Goal: Task Accomplishment & Management: Use online tool/utility

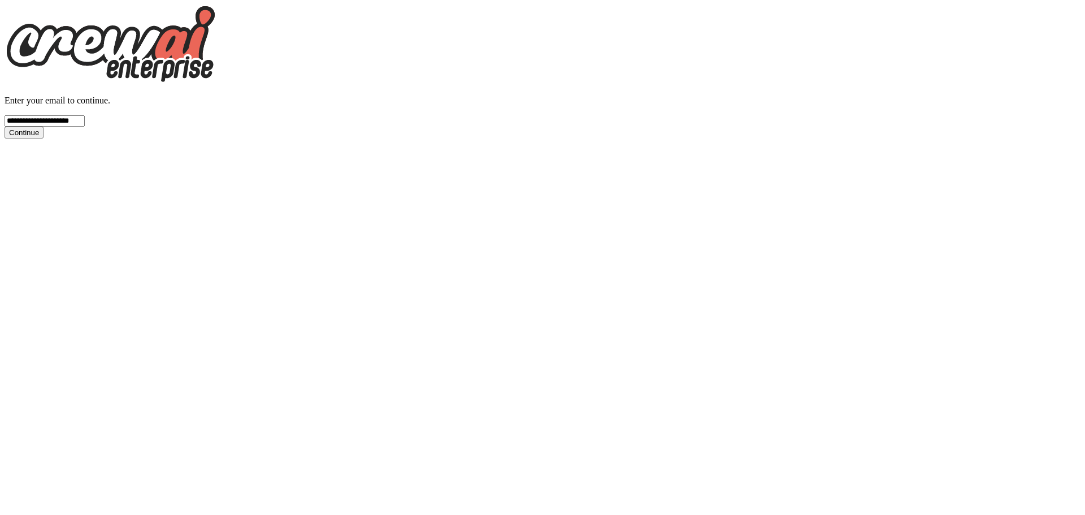
type input "**********"
click at [5, 127] on button "Continue" at bounding box center [24, 133] width 39 height 12
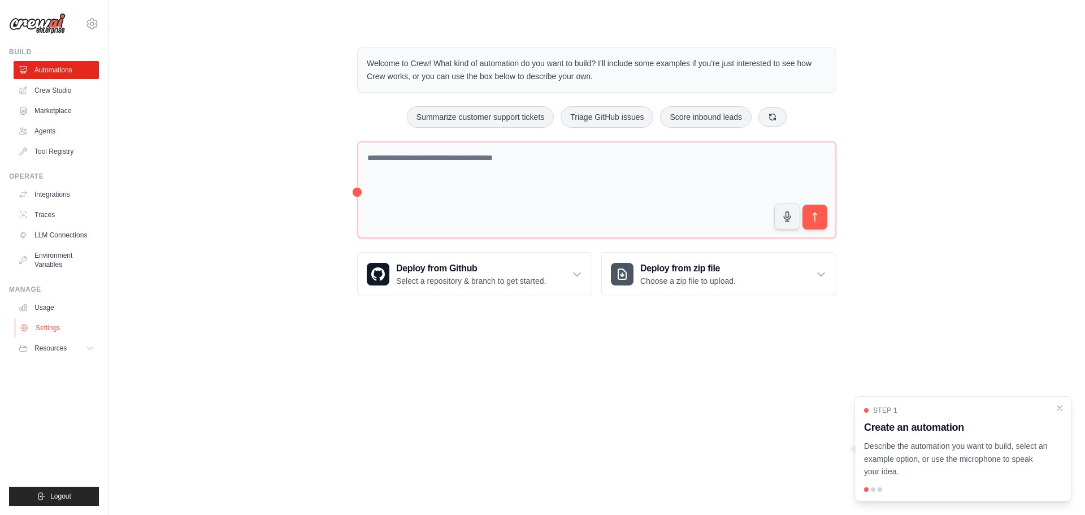
click at [50, 331] on link "Settings" at bounding box center [57, 328] width 85 height 18
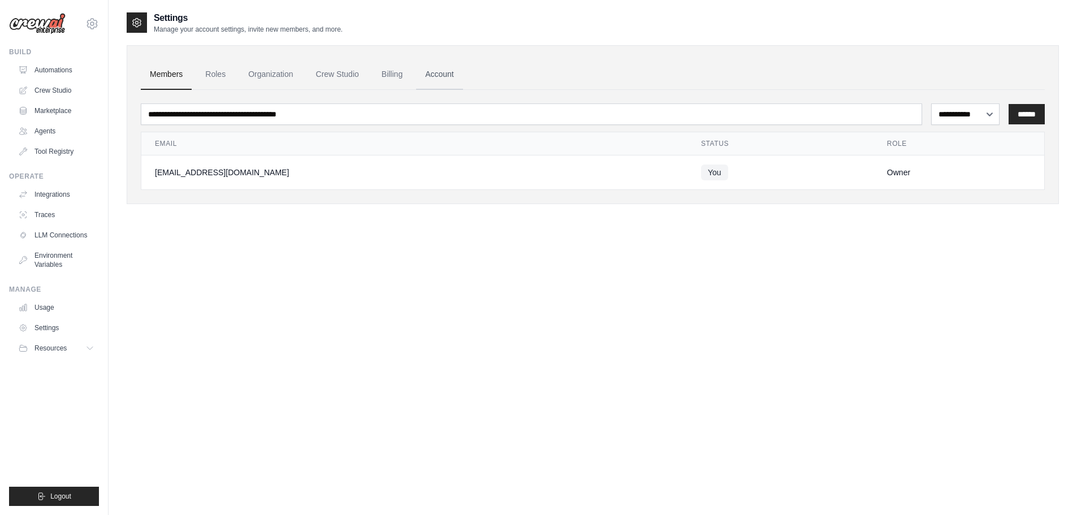
click at [452, 73] on link "Account" at bounding box center [439, 74] width 47 height 31
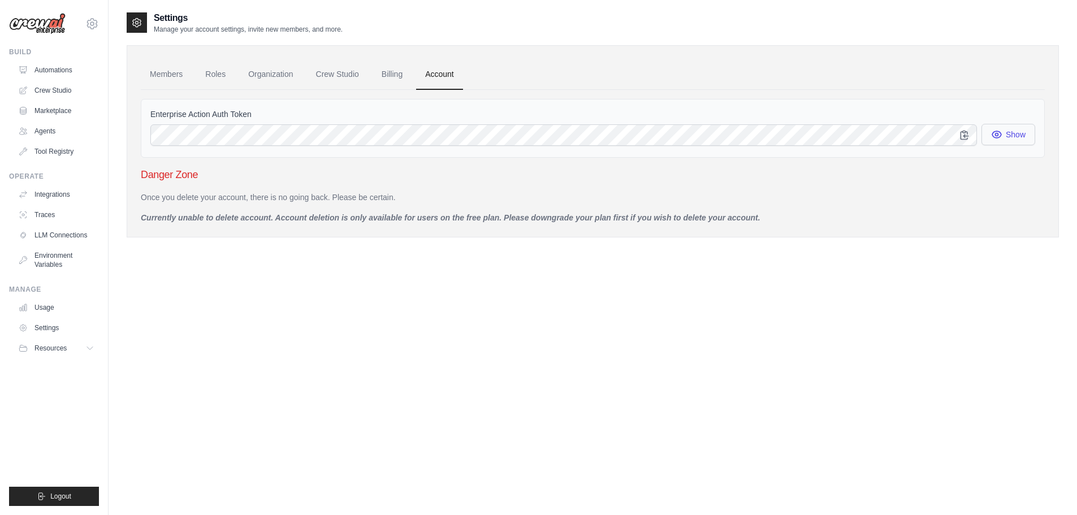
click at [1011, 138] on button "Show" at bounding box center [1008, 134] width 54 height 21
click at [49, 349] on span "Resources" at bounding box center [52, 348] width 32 height 9
click at [52, 154] on link "Tool Registry" at bounding box center [57, 151] width 85 height 18
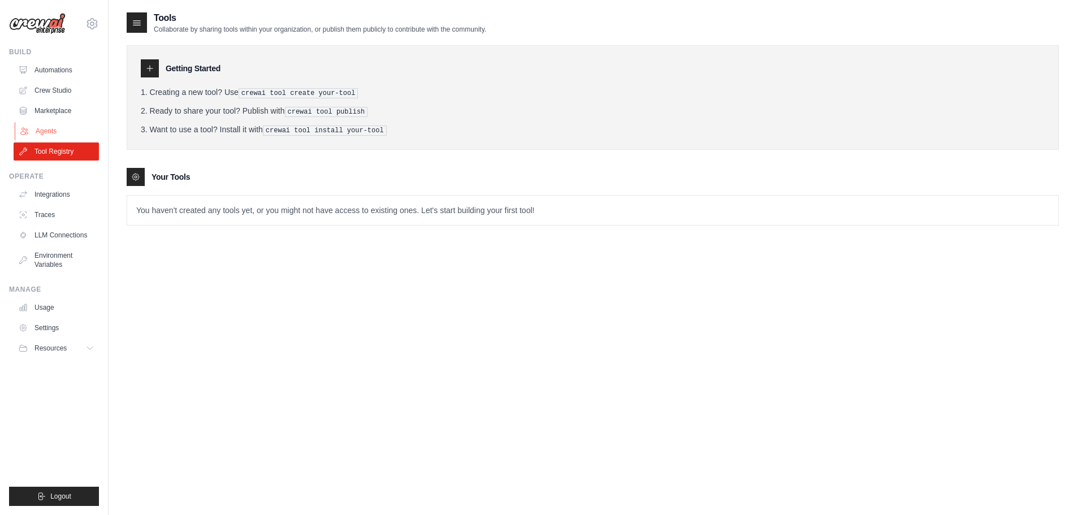
click at [47, 138] on link "Agents" at bounding box center [57, 131] width 85 height 18
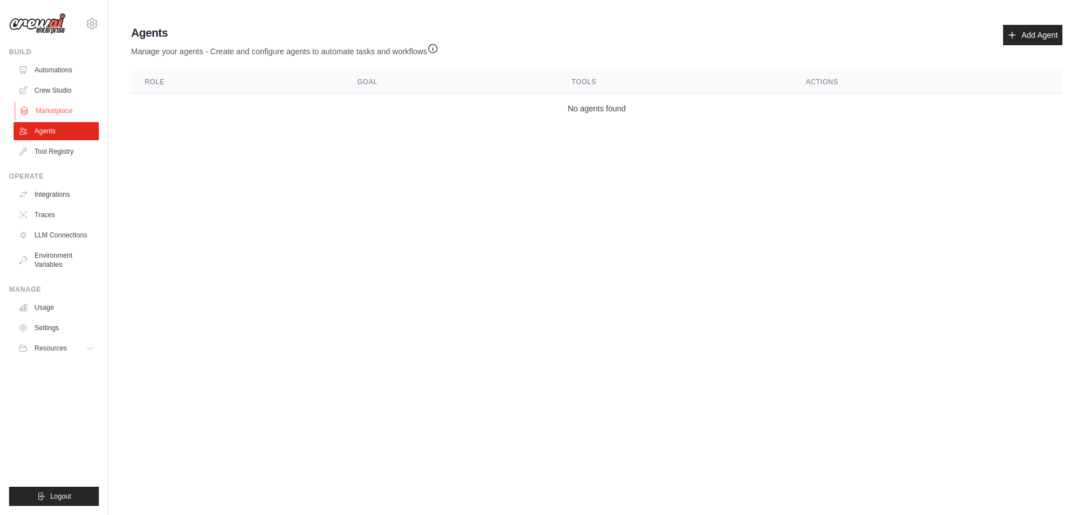
click at [47, 117] on link "Marketplace" at bounding box center [57, 111] width 85 height 18
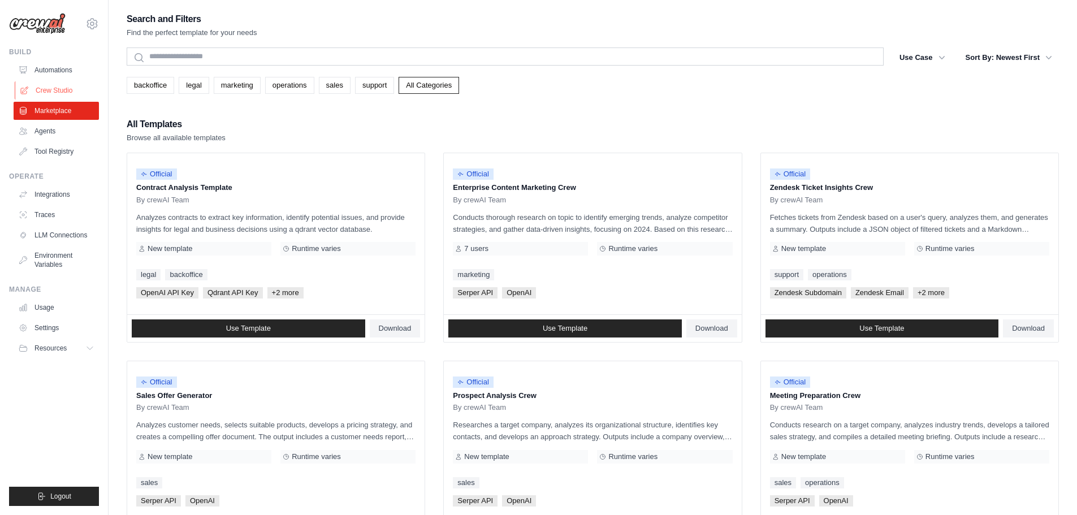
click at [55, 89] on link "Crew Studio" at bounding box center [57, 90] width 85 height 18
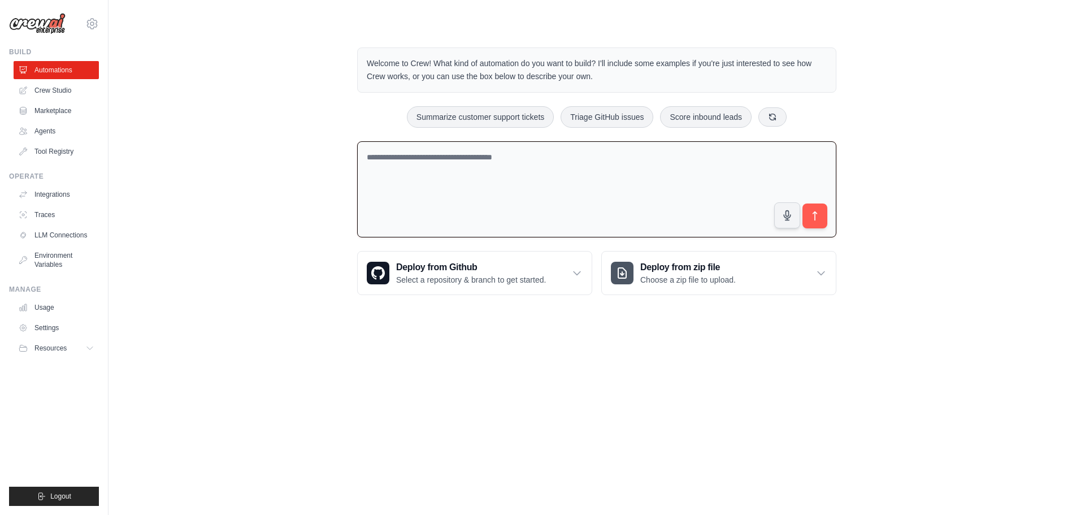
click at [411, 166] on textarea at bounding box center [596, 189] width 479 height 97
click at [57, 72] on link "Automations" at bounding box center [57, 70] width 85 height 18
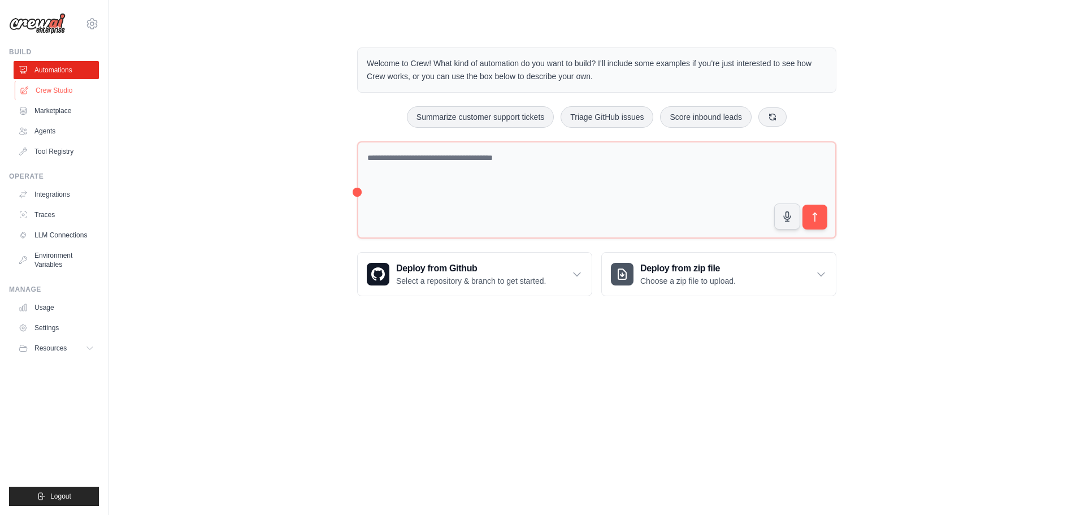
click at [41, 89] on link "Crew Studio" at bounding box center [57, 90] width 85 height 18
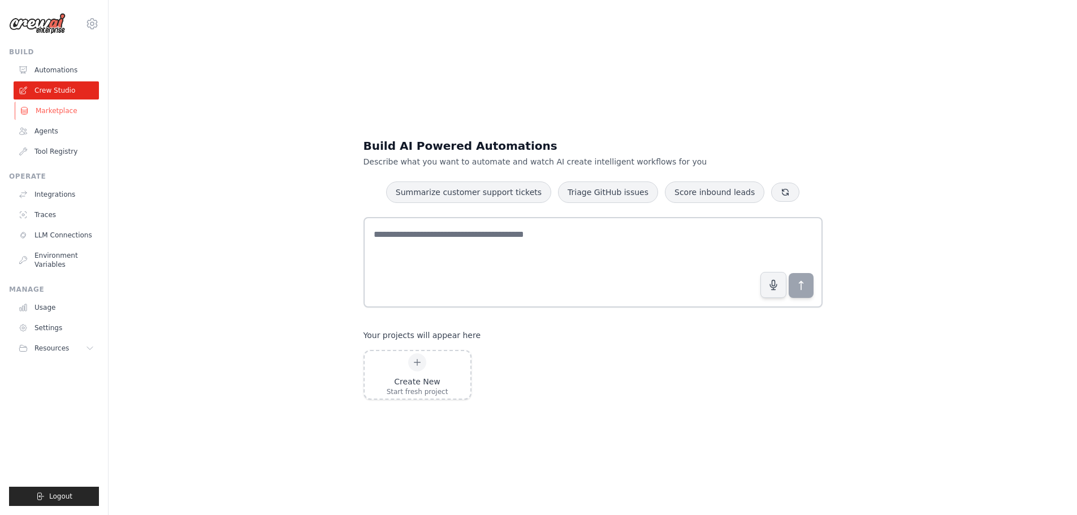
click at [25, 109] on icon at bounding box center [24, 110] width 9 height 9
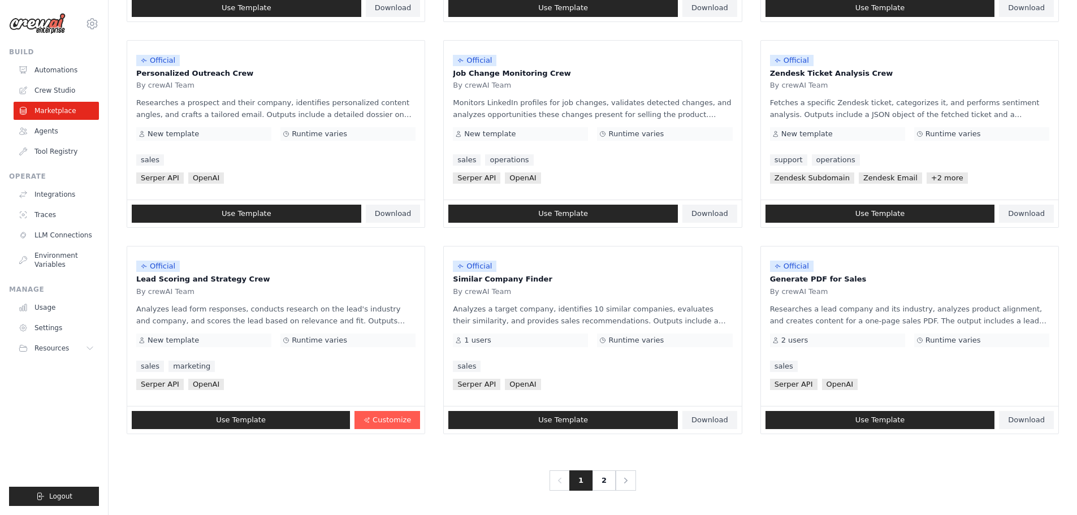
scroll to position [532, 0]
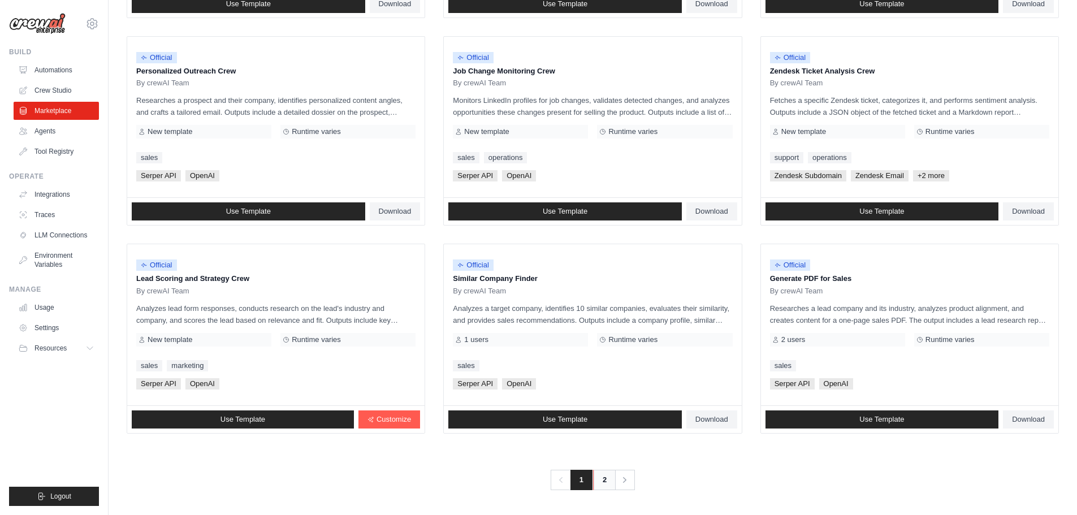
click at [605, 480] on link "2" at bounding box center [604, 480] width 23 height 20
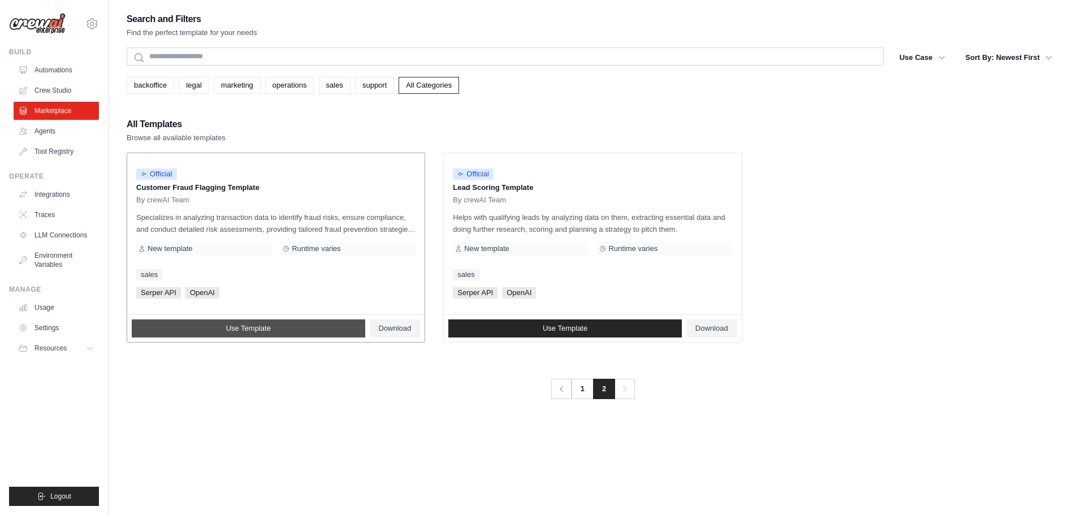
click at [310, 330] on link "Use Template" at bounding box center [248, 328] width 233 height 18
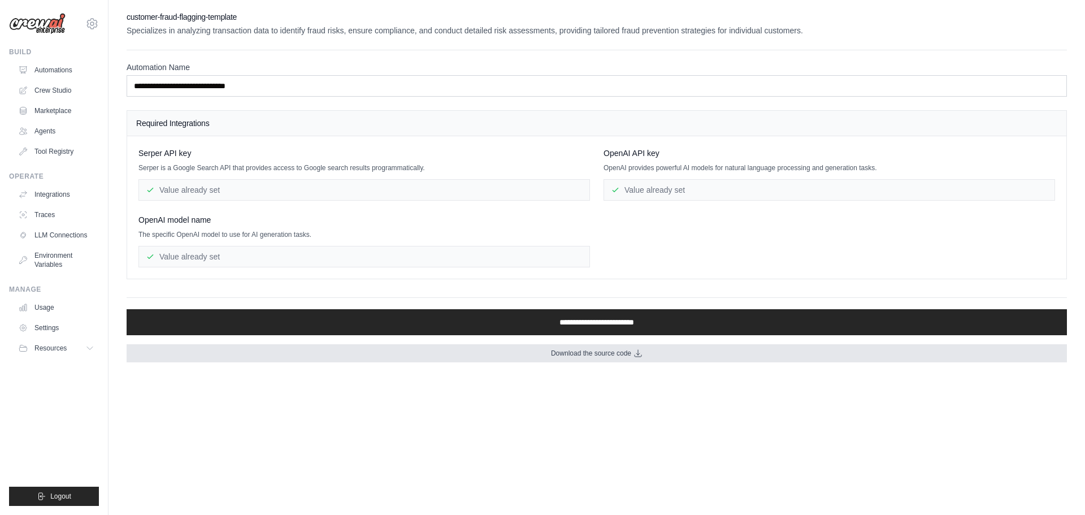
click at [570, 354] on span "Download the source code" at bounding box center [591, 353] width 80 height 9
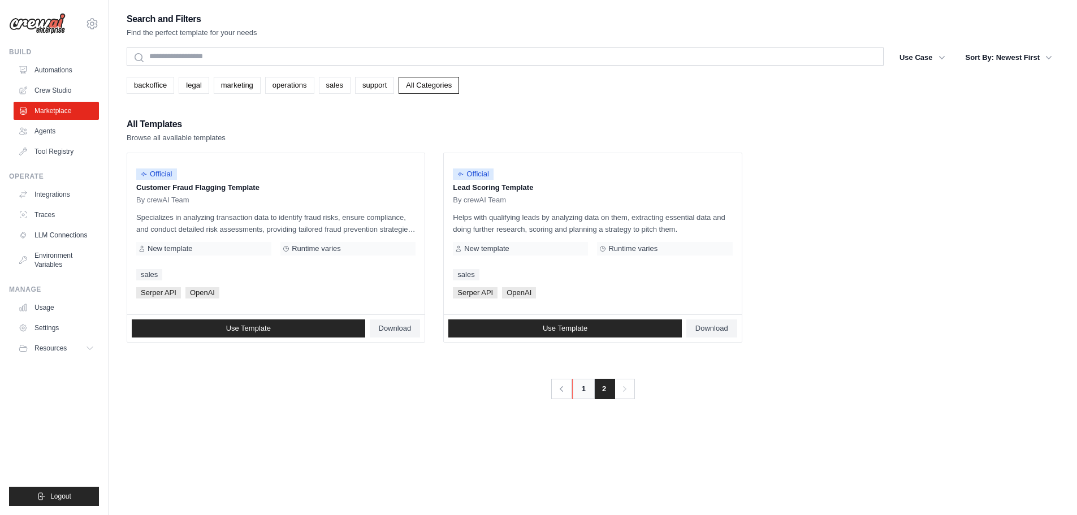
click at [583, 389] on link "1" at bounding box center [583, 389] width 23 height 20
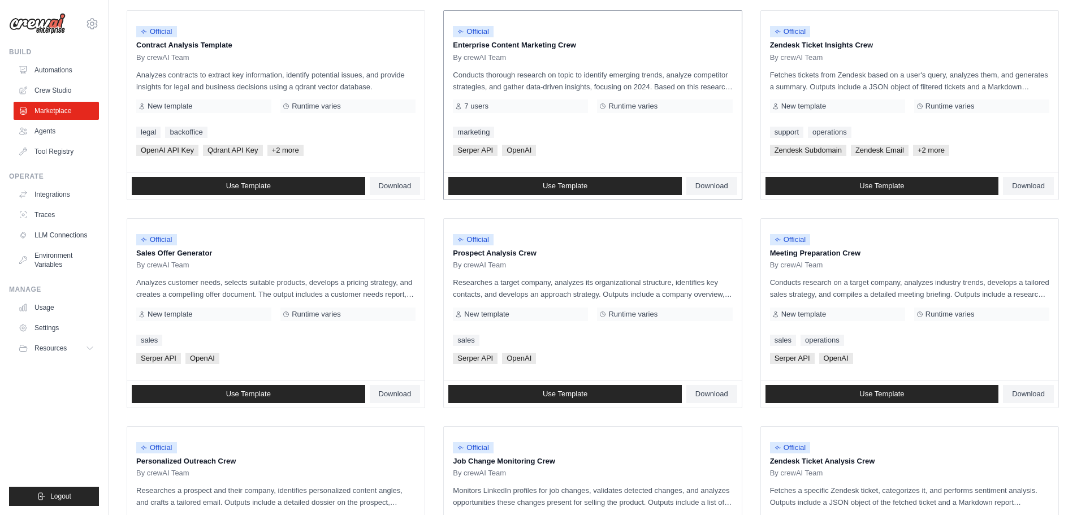
scroll to position [80, 0]
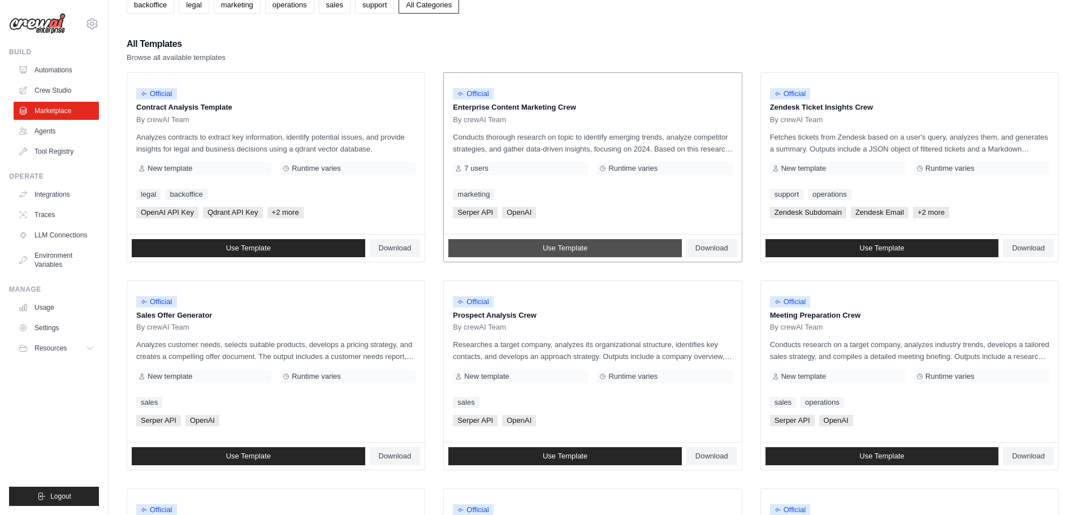
click at [578, 253] on link "Use Template" at bounding box center [564, 248] width 233 height 18
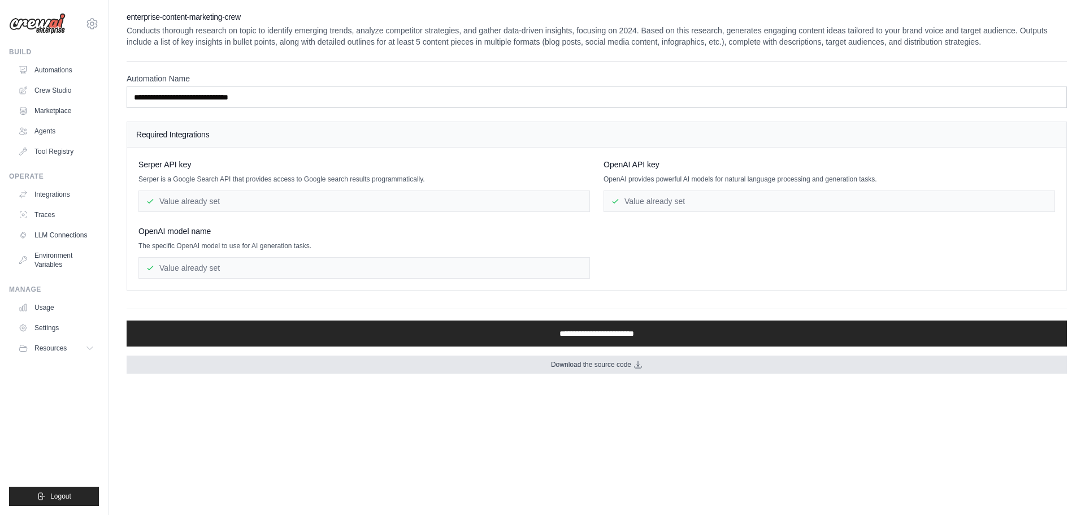
click at [591, 364] on span "Download the source code" at bounding box center [591, 364] width 80 height 9
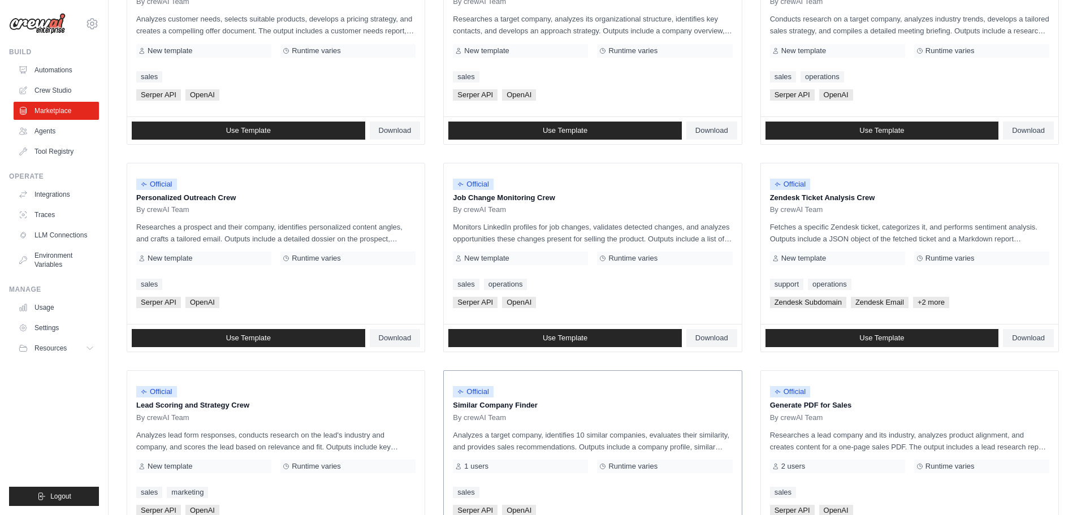
scroll to position [476, 0]
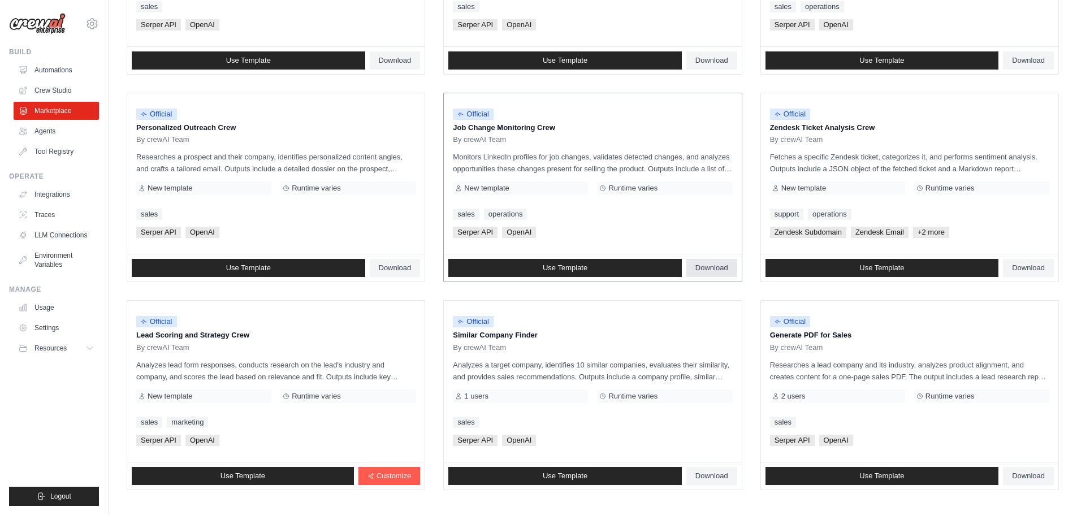
click at [719, 263] on span "Download" at bounding box center [711, 267] width 33 height 9
click at [54, 346] on span "Resources" at bounding box center [52, 348] width 32 height 9
click at [55, 372] on link "Documentation" at bounding box center [60, 367] width 79 height 16
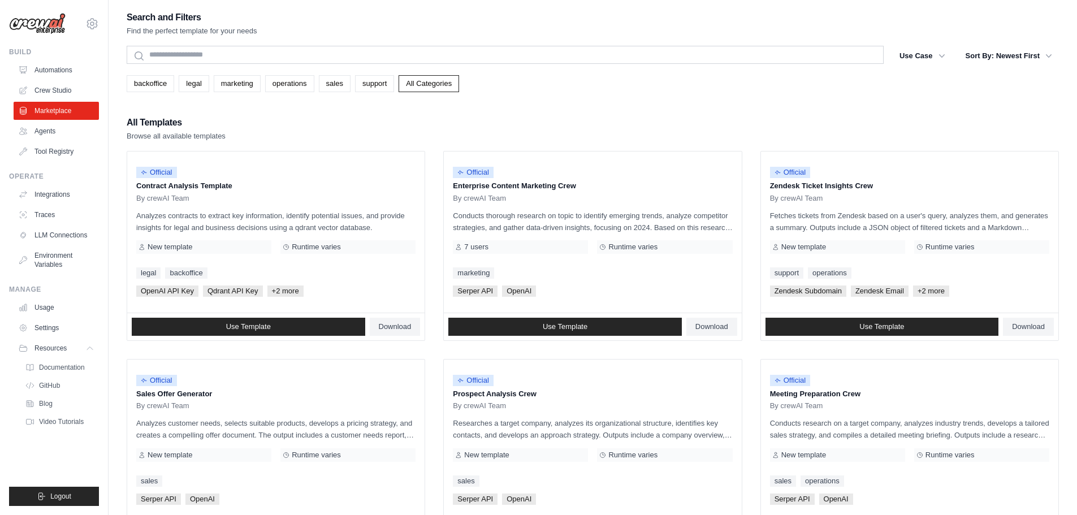
scroll to position [0, 0]
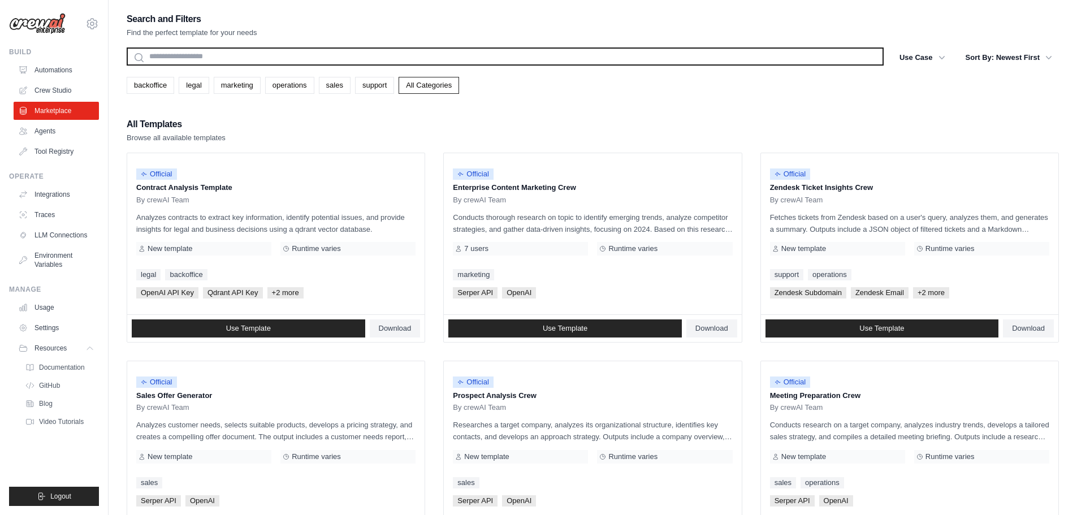
click at [211, 59] on input "text" at bounding box center [505, 56] width 757 height 18
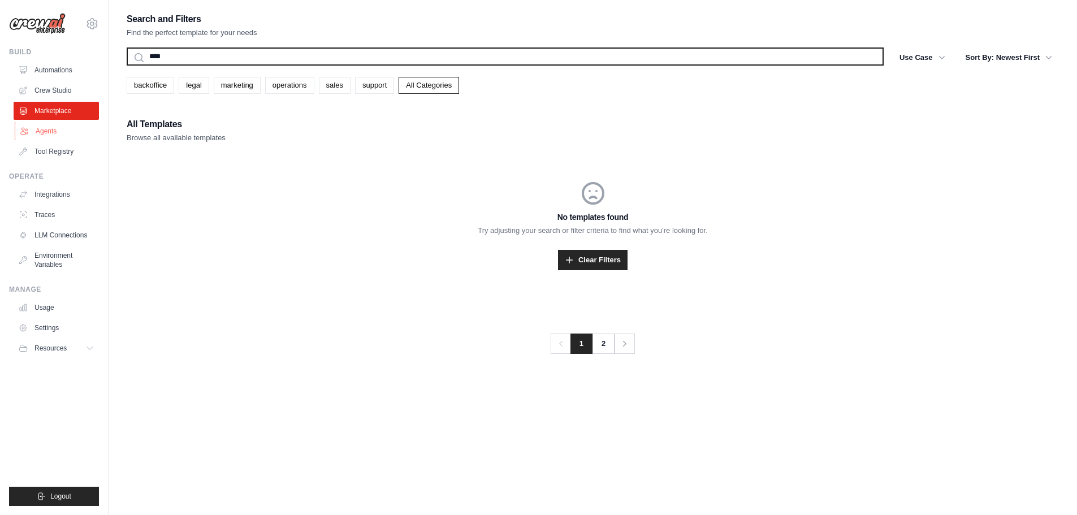
type input "****"
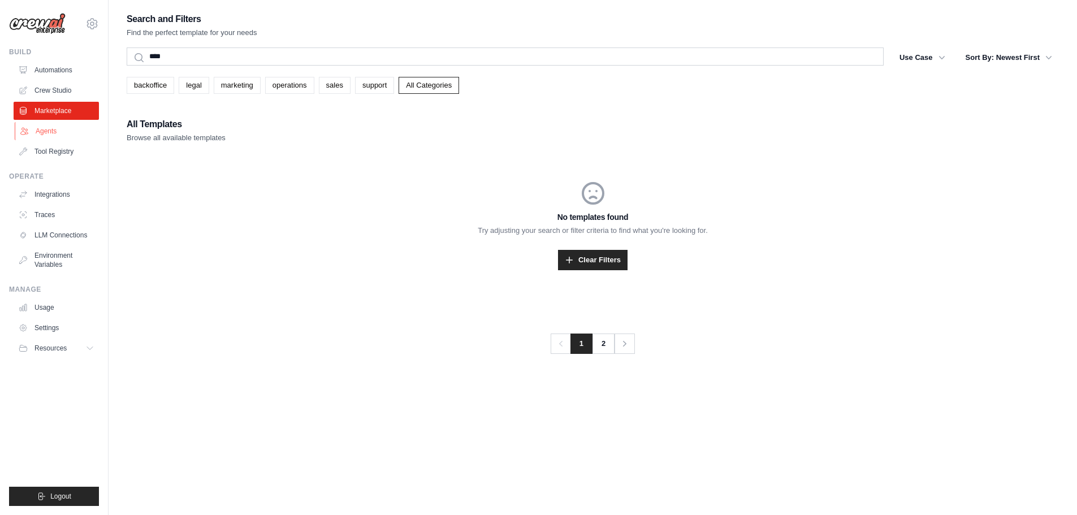
click at [59, 129] on link "Agents" at bounding box center [57, 131] width 85 height 18
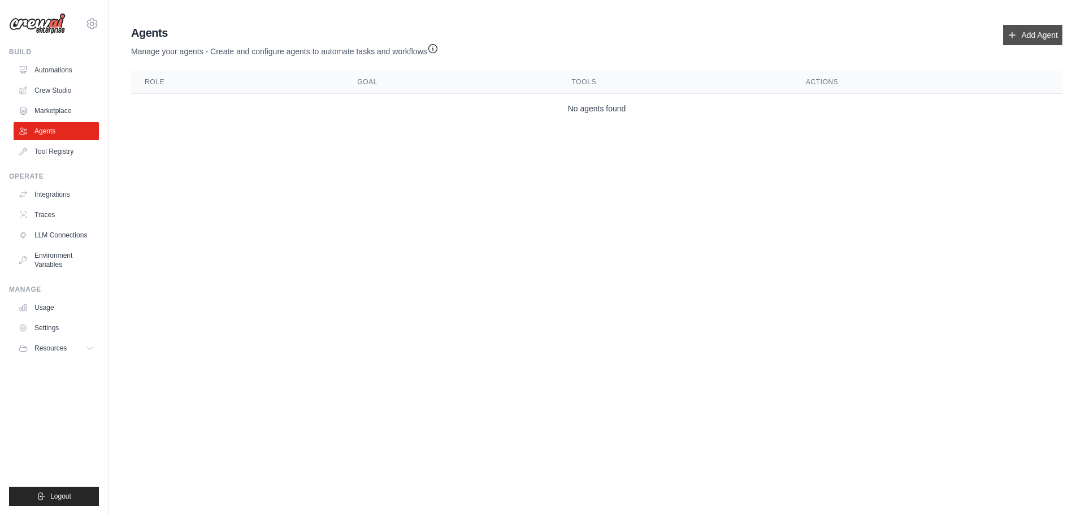
click at [1048, 33] on link "Add Agent" at bounding box center [1032, 35] width 59 height 20
click at [1031, 36] on link "Add Agent" at bounding box center [1032, 35] width 59 height 20
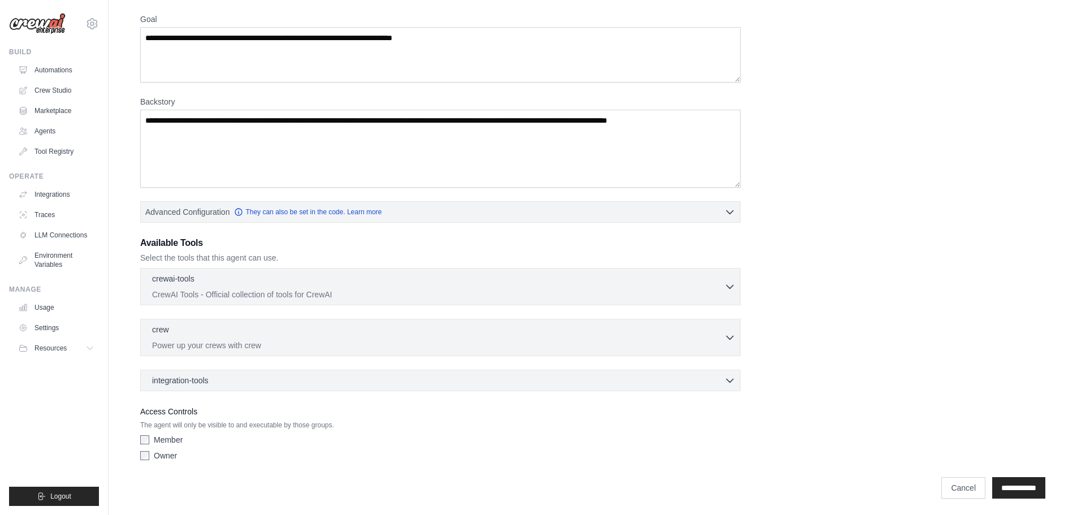
scroll to position [92, 0]
click at [250, 291] on p "CrewAI Tools - Official collection of tools for CrewAI" at bounding box center [438, 292] width 572 height 11
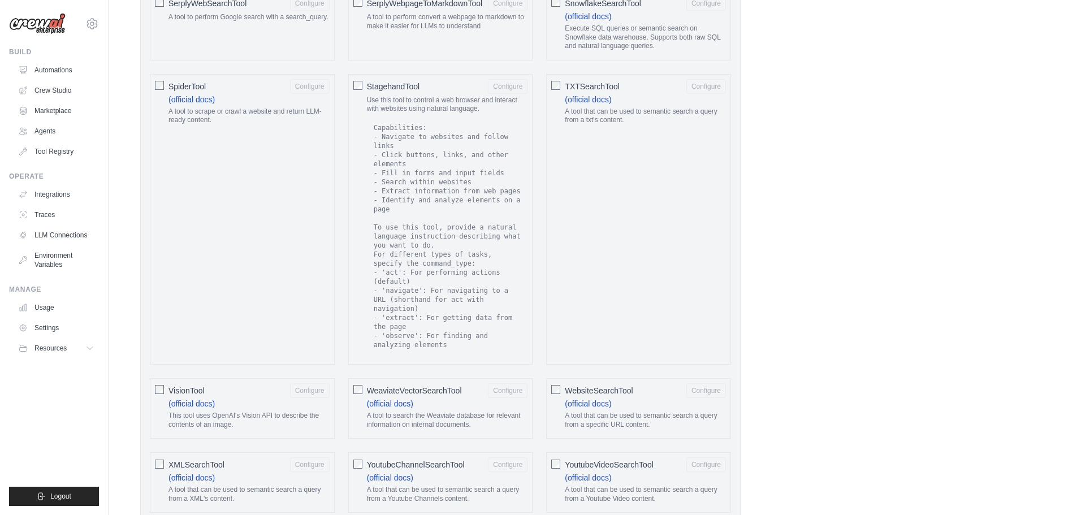
scroll to position [1957, 0]
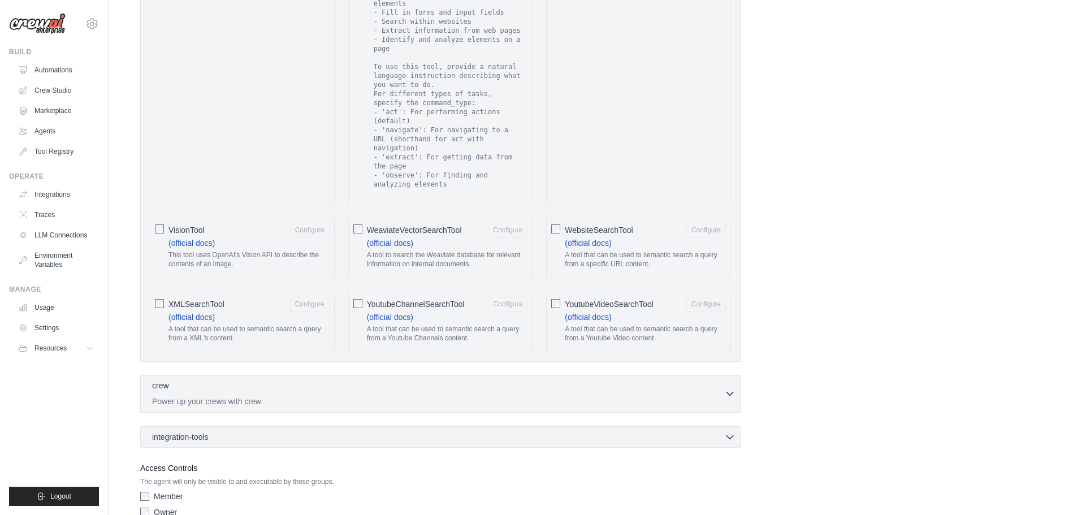
click at [281, 380] on div "crew 0 selected Power up your crews with crew" at bounding box center [438, 393] width 572 height 27
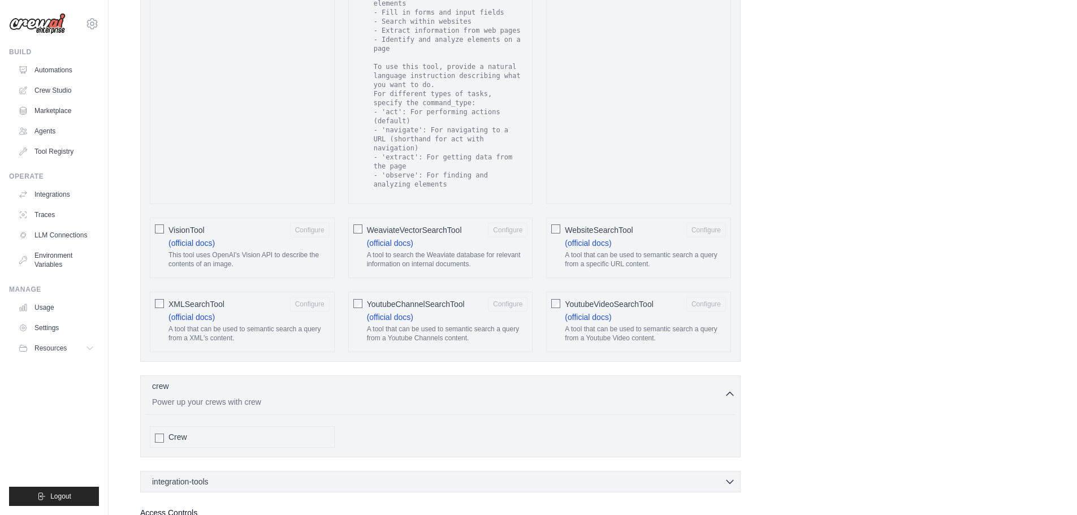
click at [247, 431] on div "Crew" at bounding box center [248, 436] width 161 height 11
click at [218, 471] on div "integration-tools 0 selected Notion Google Sheets Box Jira" at bounding box center [440, 481] width 600 height 21
click at [222, 475] on div "integration-tools 0 selected" at bounding box center [443, 480] width 583 height 11
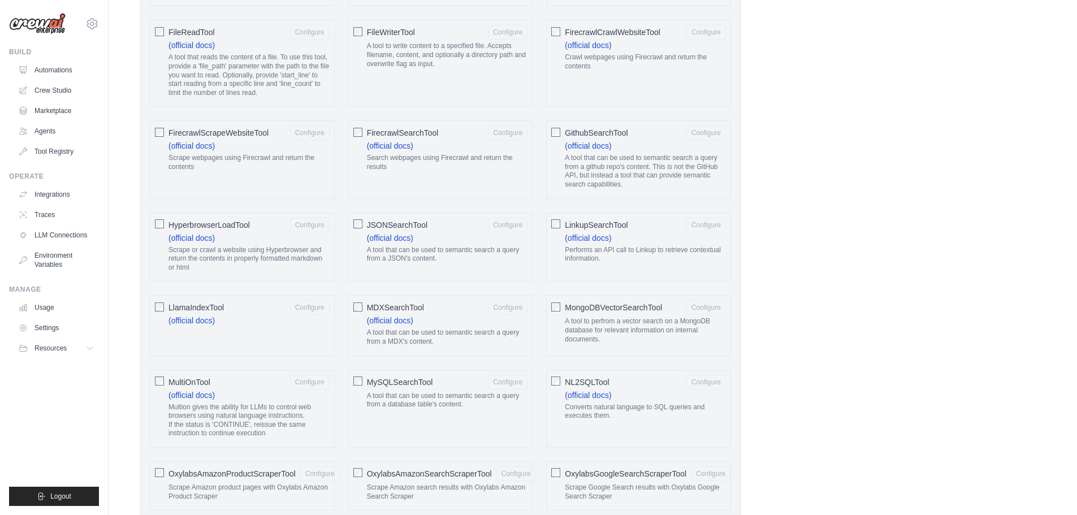
scroll to position [738, 0]
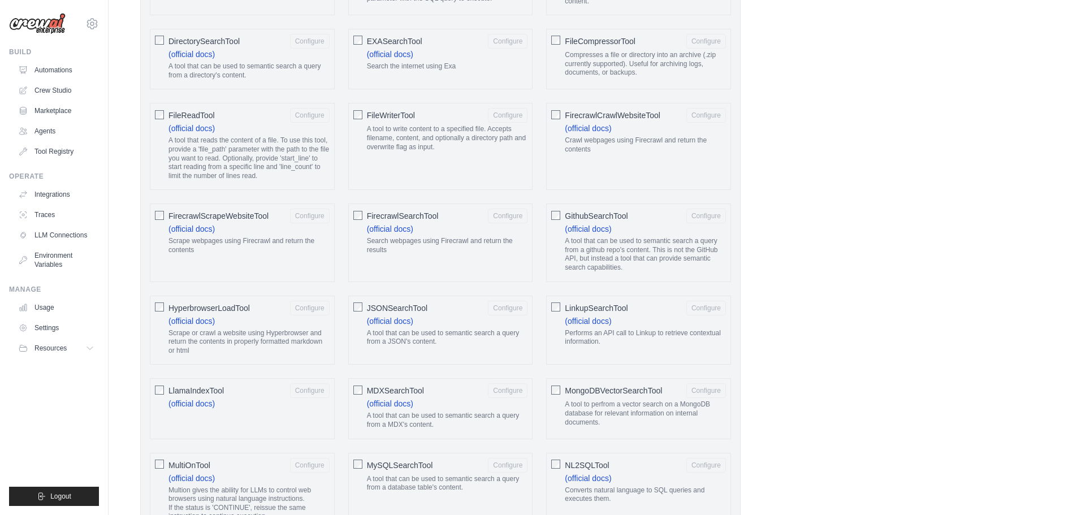
click at [395, 309] on span "JSONSearchTool" at bounding box center [397, 307] width 60 height 11
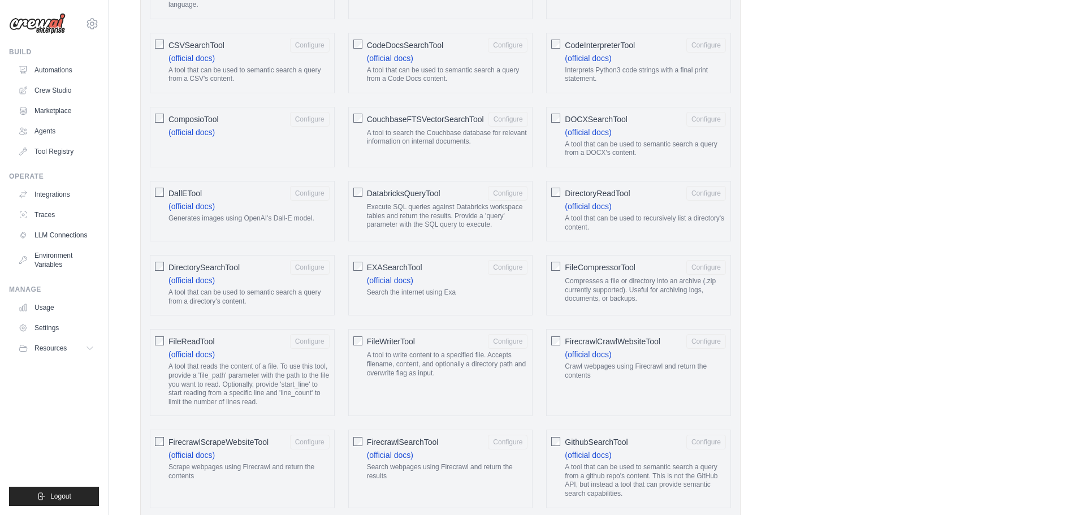
scroll to position [794, 0]
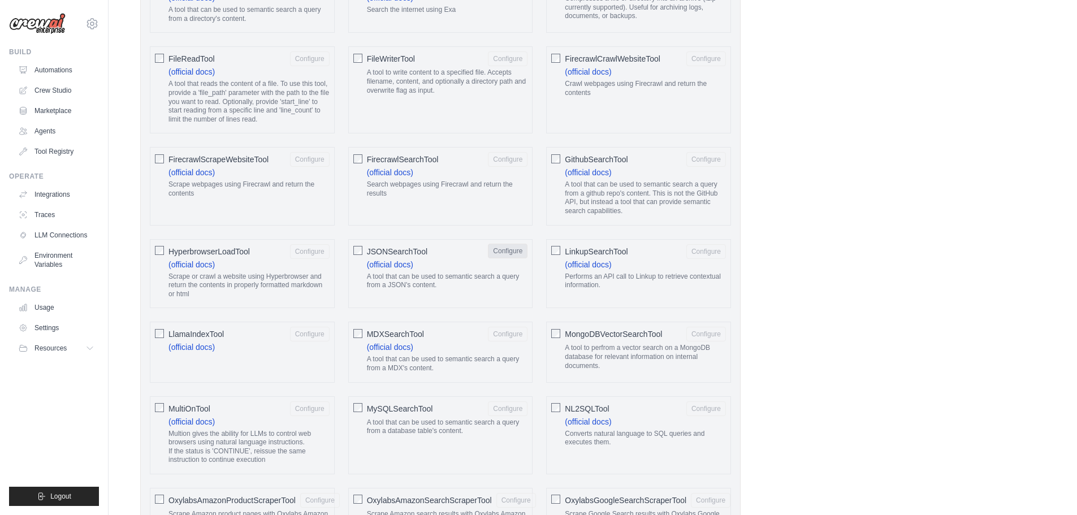
click at [508, 252] on button "Configure" at bounding box center [508, 251] width 40 height 15
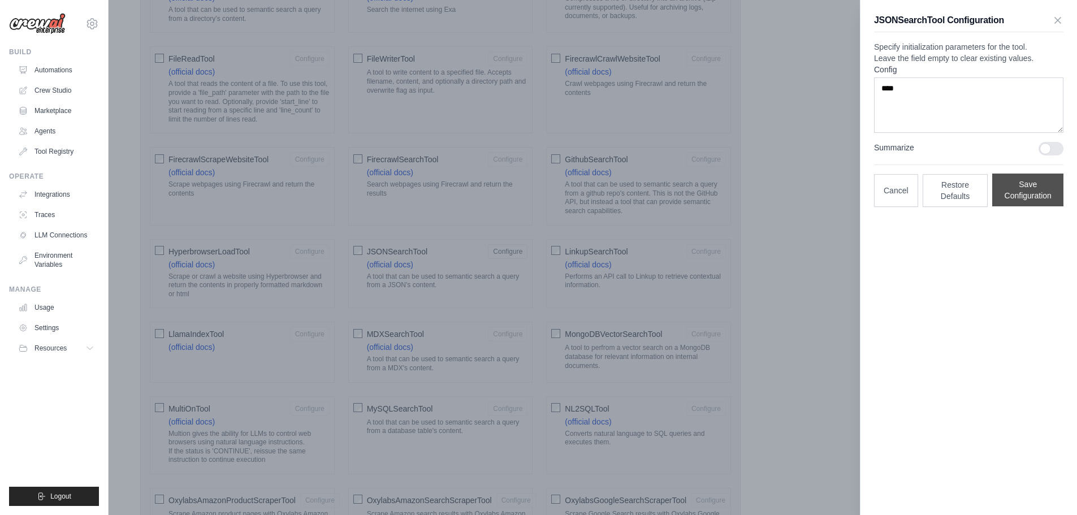
click at [1033, 206] on button "Save Configuration" at bounding box center [1027, 190] width 71 height 33
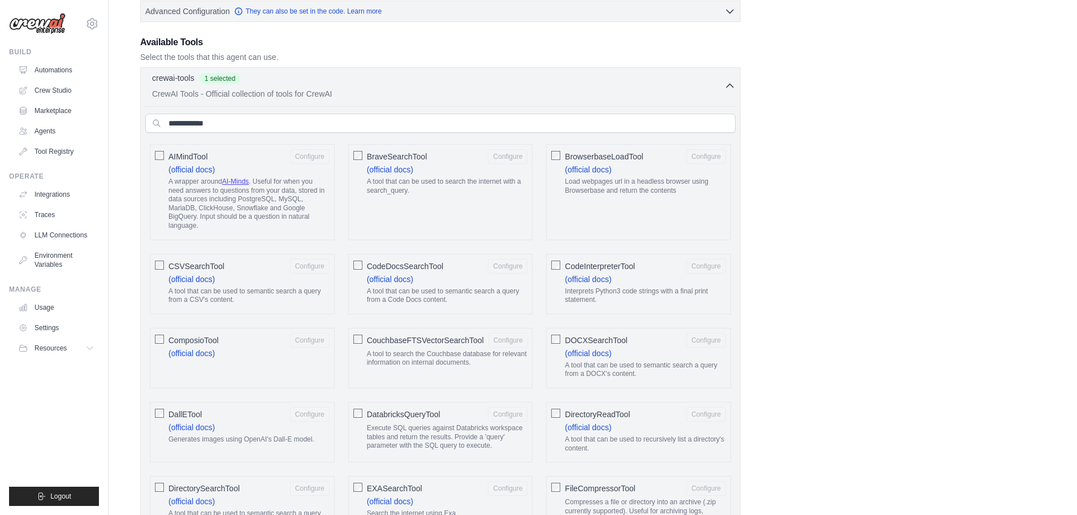
scroll to position [116, 0]
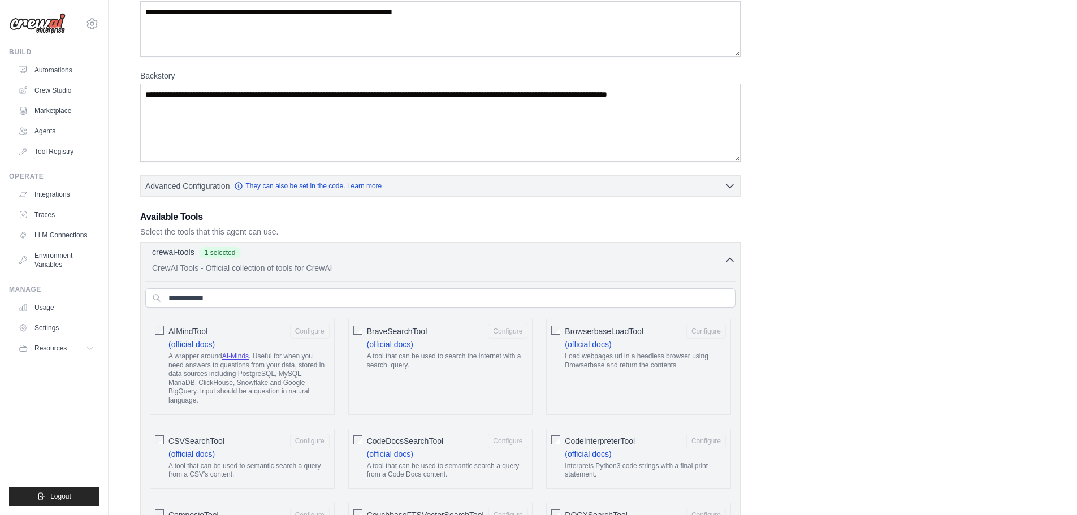
click at [730, 256] on icon "button" at bounding box center [729, 259] width 11 height 11
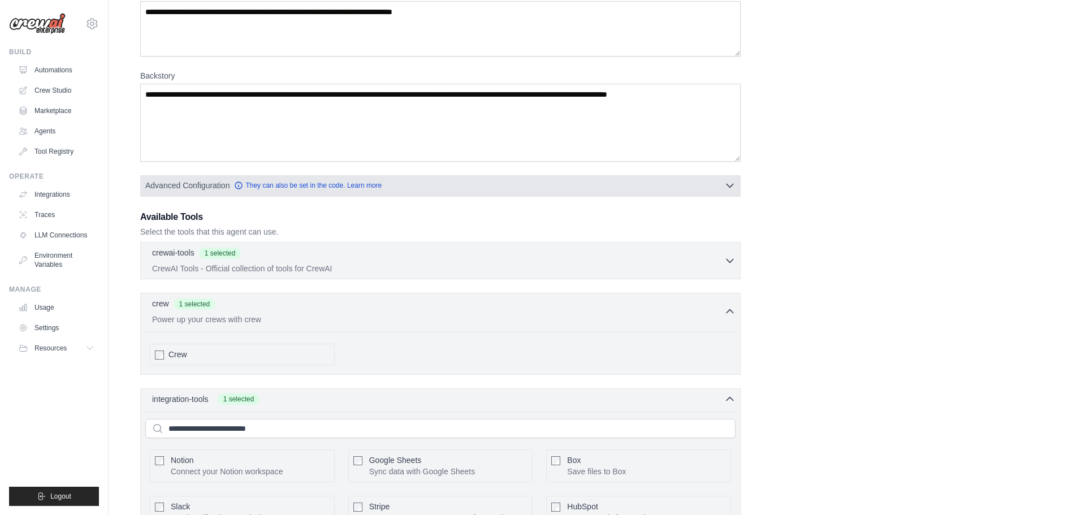
click at [721, 187] on button "Advanced Configuration They can also be set in the code. Learn more" at bounding box center [440, 185] width 599 height 20
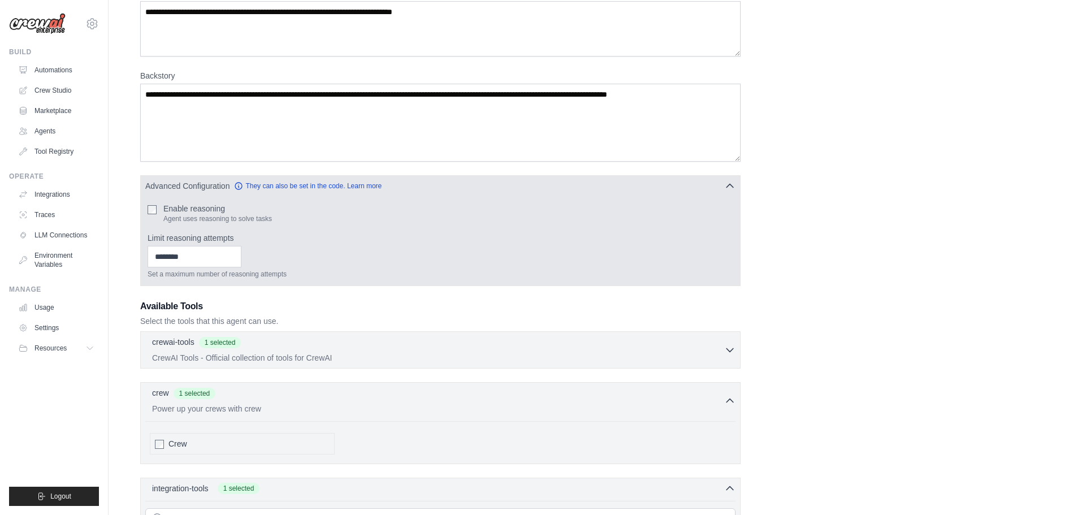
click at [212, 209] on label "Enable reasoning" at bounding box center [217, 208] width 109 height 11
click at [213, 253] on input "Limit reasoning attempts" at bounding box center [195, 256] width 94 height 21
click at [241, 252] on input "*" at bounding box center [195, 256] width 94 height 21
type input "*"
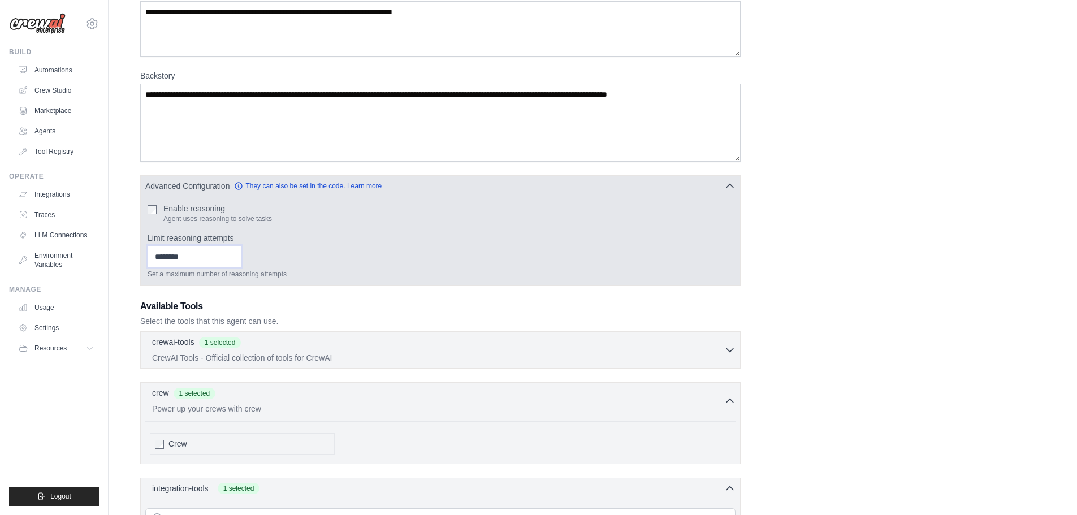
click at [241, 252] on input "*" at bounding box center [195, 256] width 94 height 21
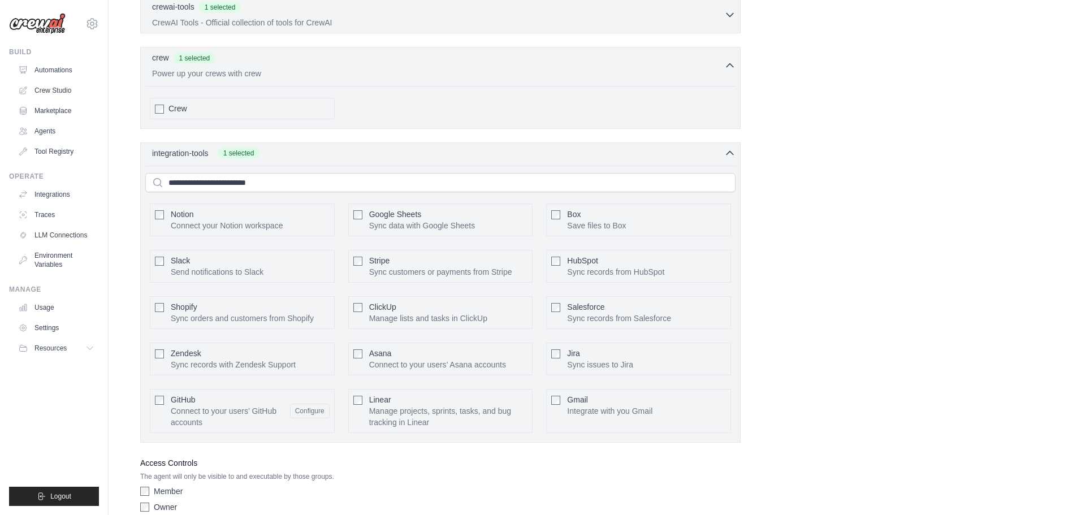
scroll to position [504, 0]
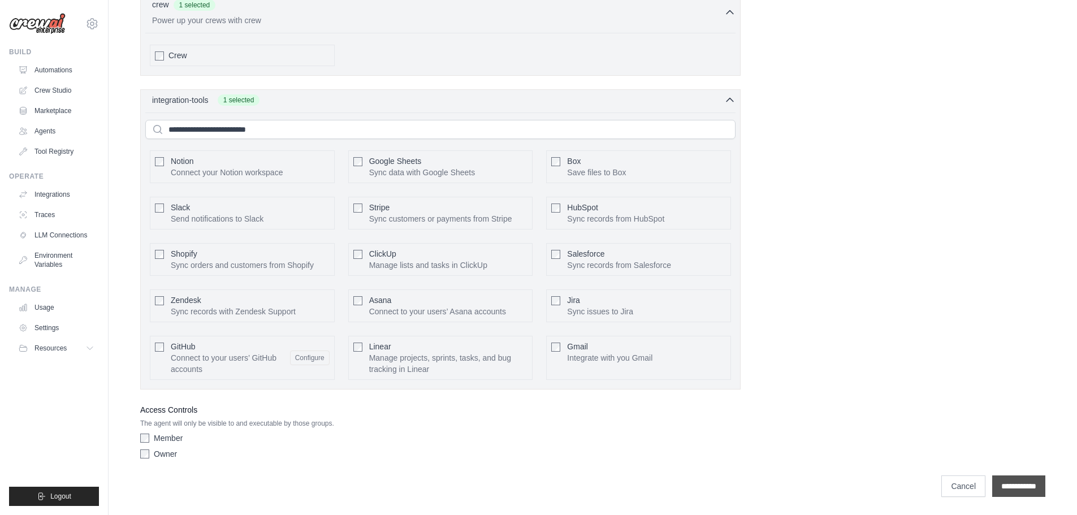
click at [1002, 485] on input "**********" at bounding box center [1018, 485] width 53 height 21
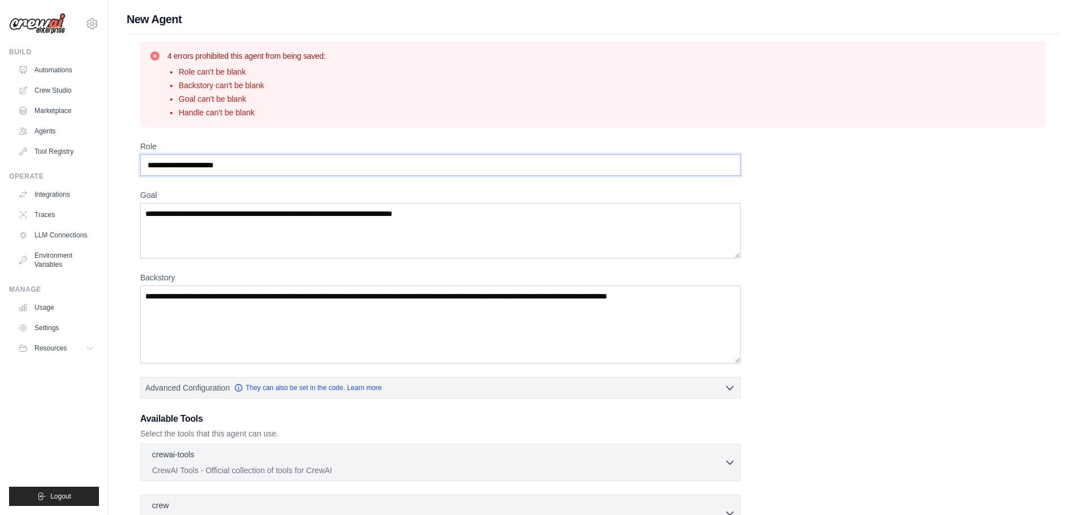
click at [236, 170] on input "Role" at bounding box center [440, 164] width 600 height 21
type input "**********"
type textarea "**********"
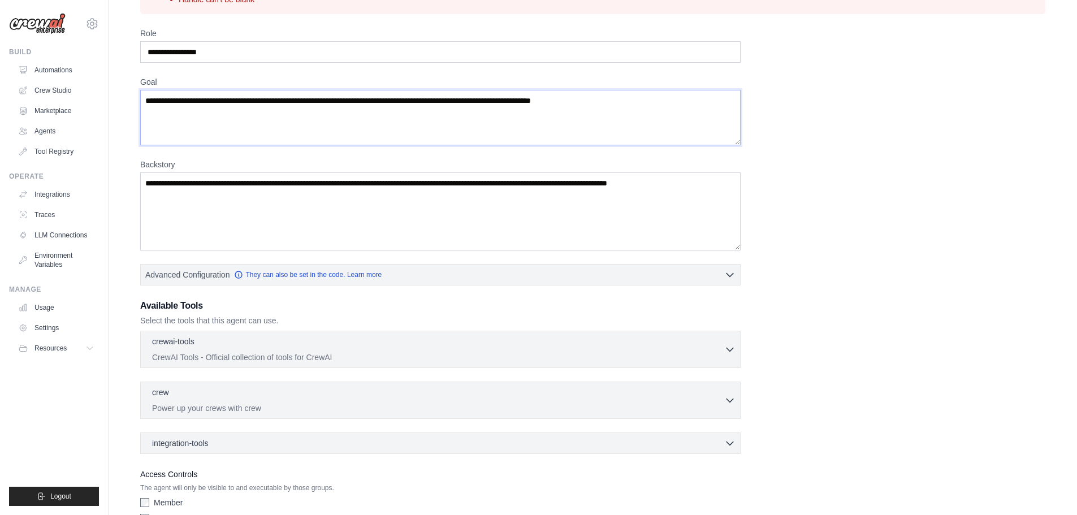
scroll to position [57, 0]
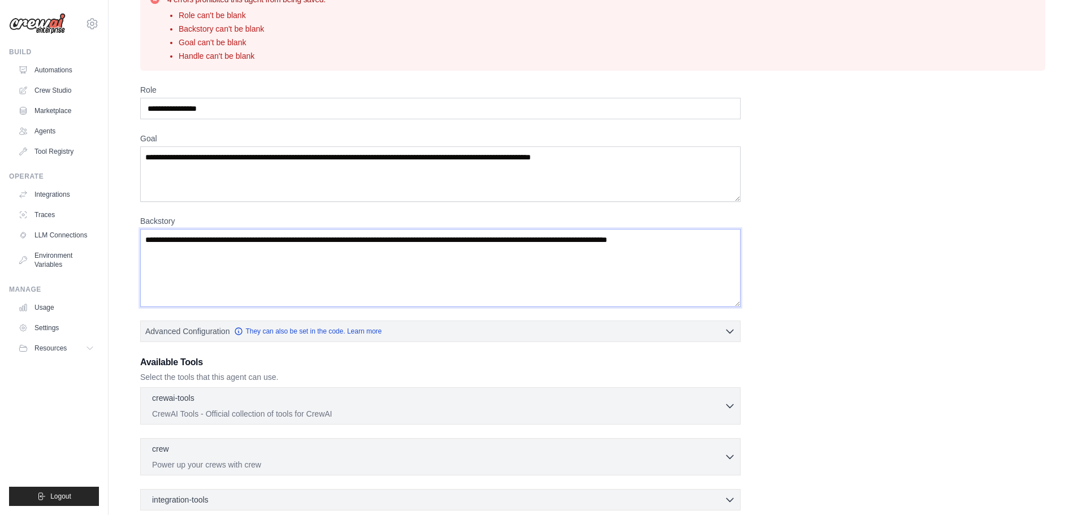
click at [203, 256] on textarea "Backstory" at bounding box center [440, 268] width 600 height 78
click at [256, 244] on textarea "Backstory" at bounding box center [440, 268] width 600 height 78
click at [222, 236] on textarea "Backstory" at bounding box center [440, 268] width 600 height 78
click at [239, 239] on textarea "Backstory" at bounding box center [440, 268] width 600 height 78
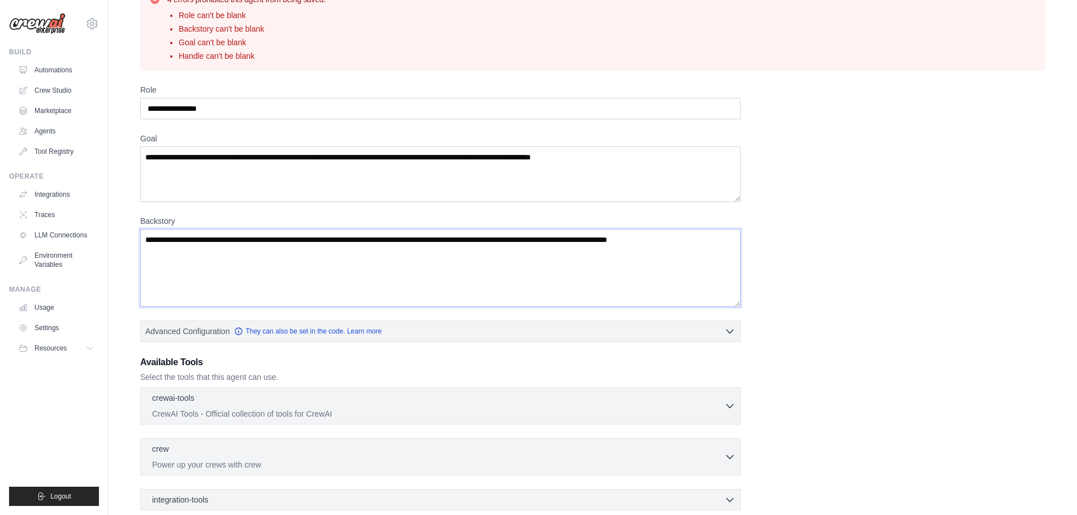
click at [239, 239] on textarea "Backstory" at bounding box center [440, 268] width 600 height 78
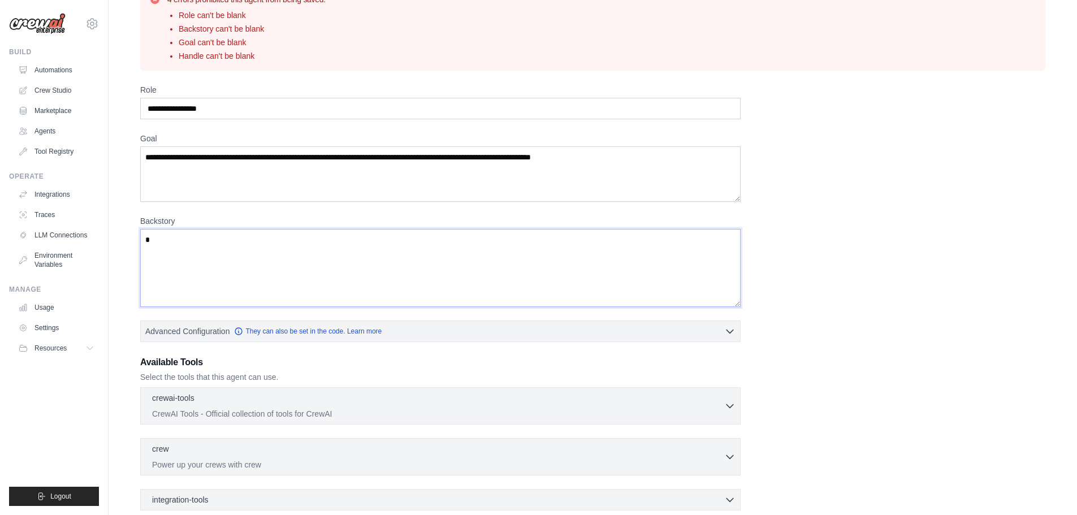
click at [231, 266] on textarea "*" at bounding box center [440, 268] width 600 height 78
type textarea "*"
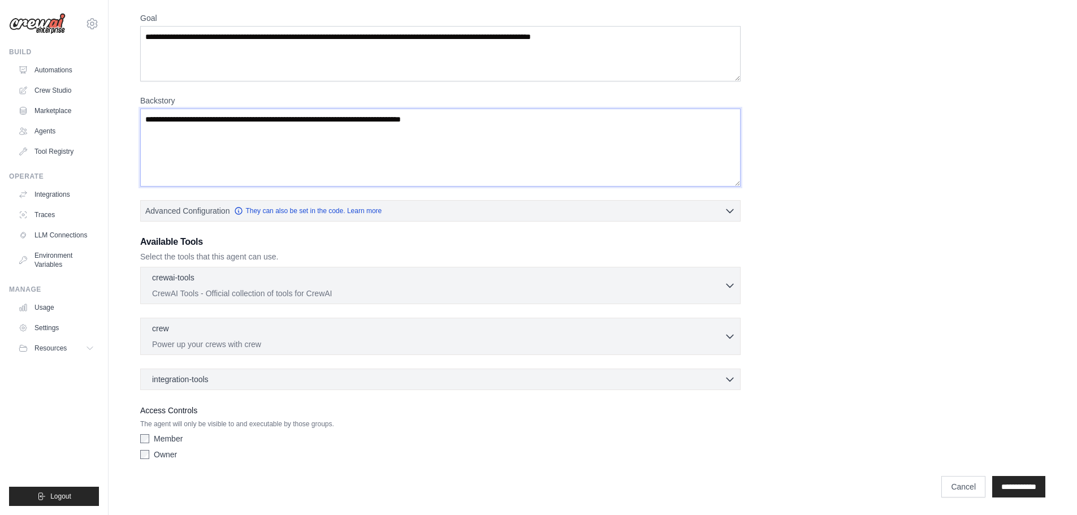
scroll to position [177, 0]
type textarea "**********"
click at [1020, 487] on input "**********" at bounding box center [1018, 485] width 53 height 21
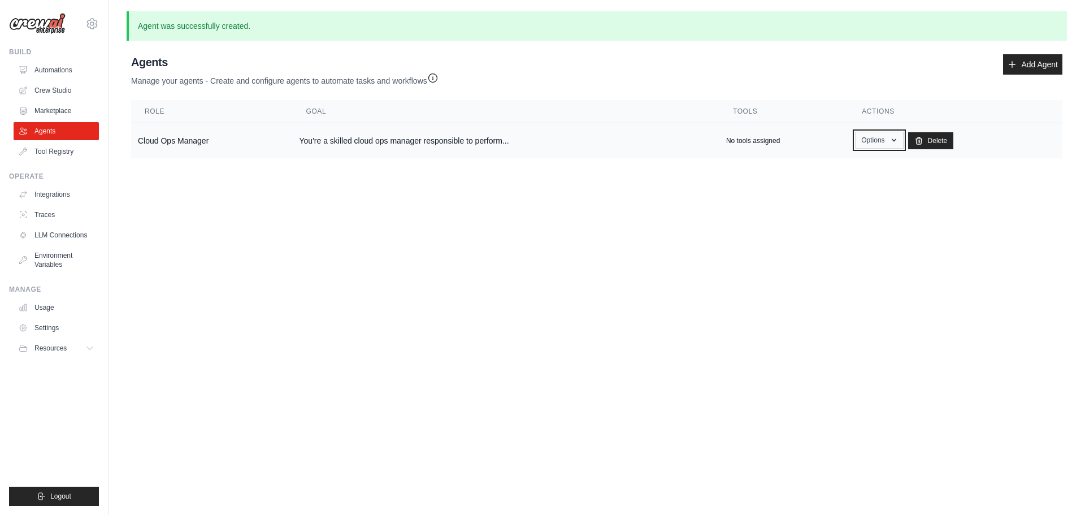
click at [892, 133] on button "Options" at bounding box center [879, 140] width 48 height 17
click at [864, 167] on link "Show" at bounding box center [862, 166] width 81 height 20
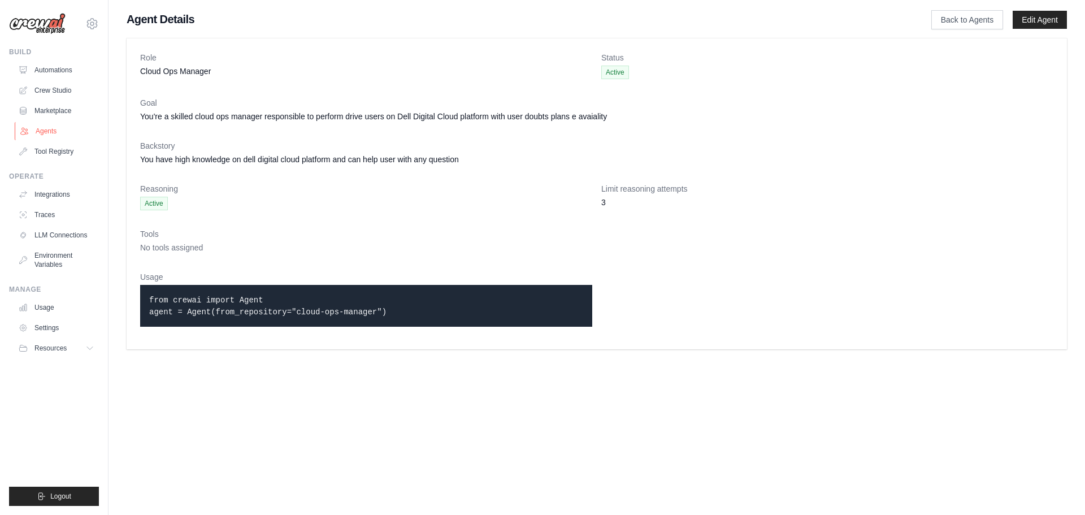
click at [45, 133] on link "Agents" at bounding box center [57, 131] width 85 height 18
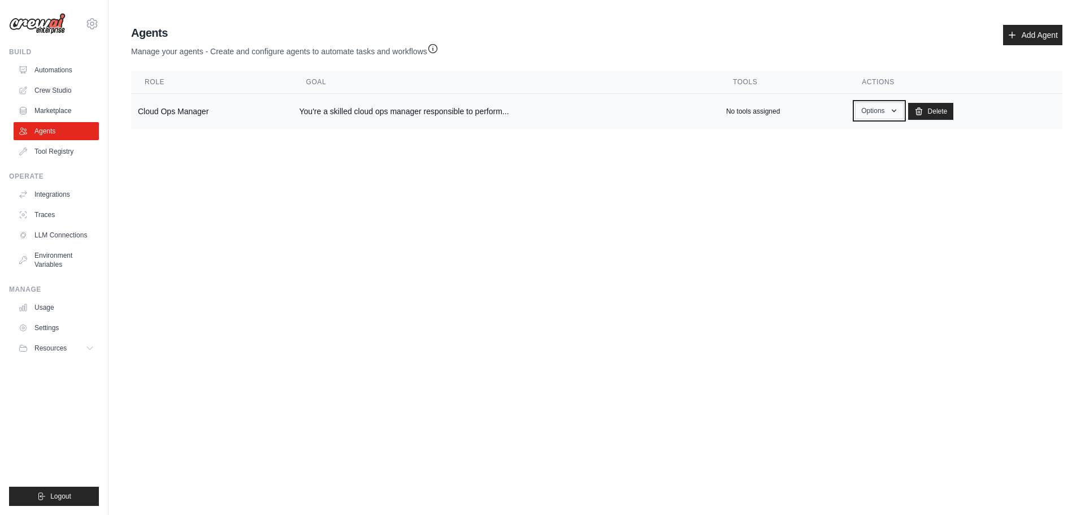
click at [861, 111] on button "Options" at bounding box center [879, 110] width 48 height 17
click at [839, 140] on link "Show" at bounding box center [862, 137] width 81 height 20
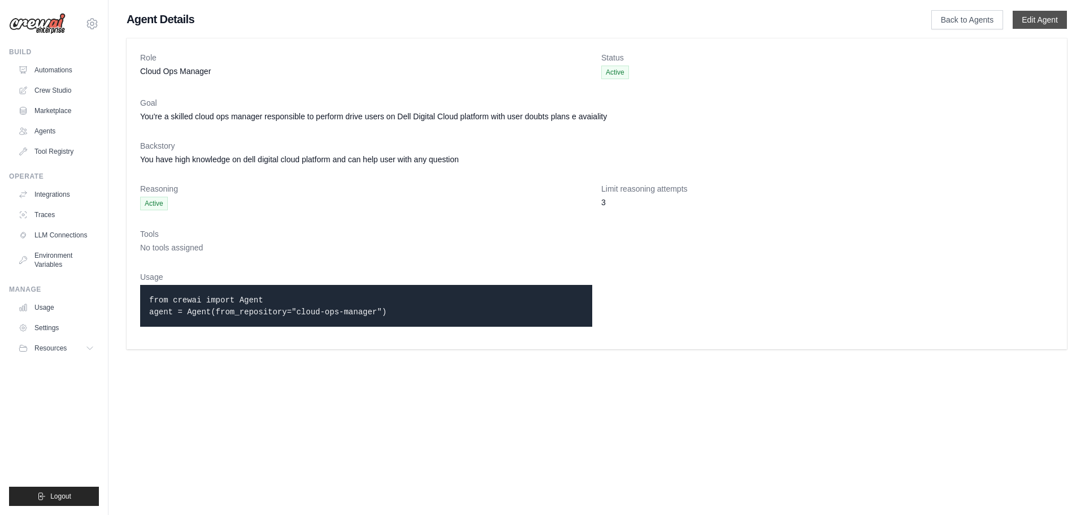
click at [1043, 21] on link "Edit Agent" at bounding box center [1040, 20] width 54 height 18
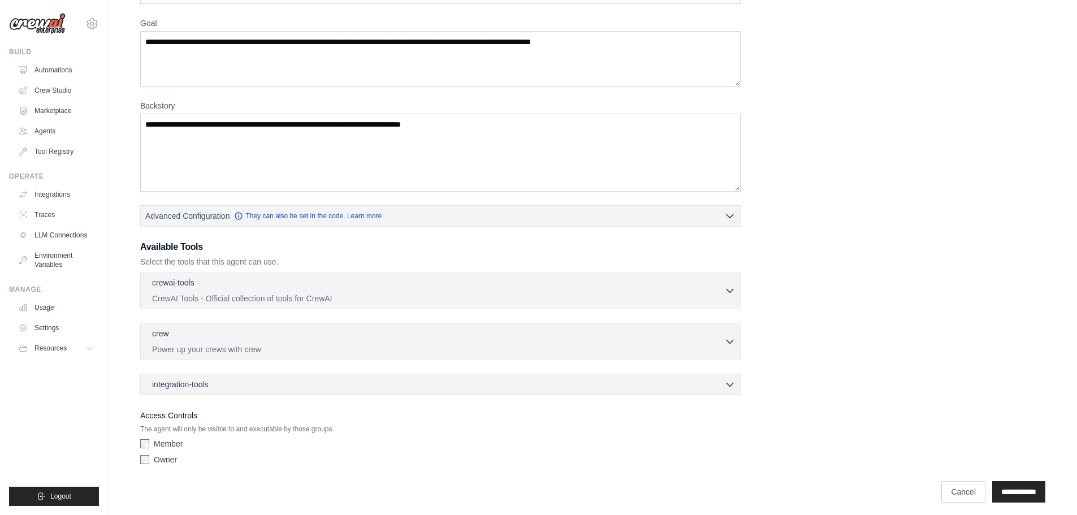
scroll to position [123, 0]
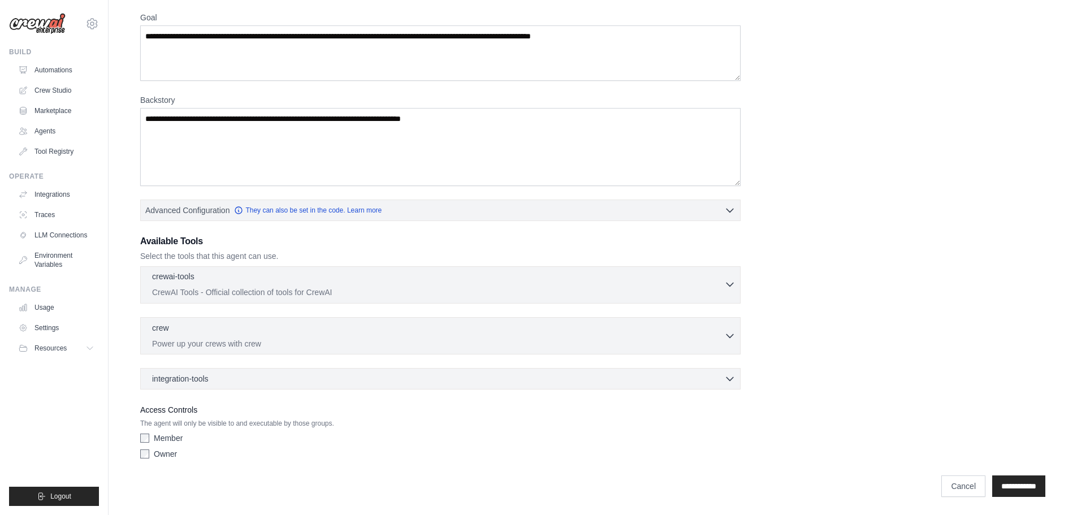
click at [431, 284] on div "crewai-tools 0 selected CrewAI Tools - Official collection of tools for CrewAI" at bounding box center [438, 284] width 572 height 27
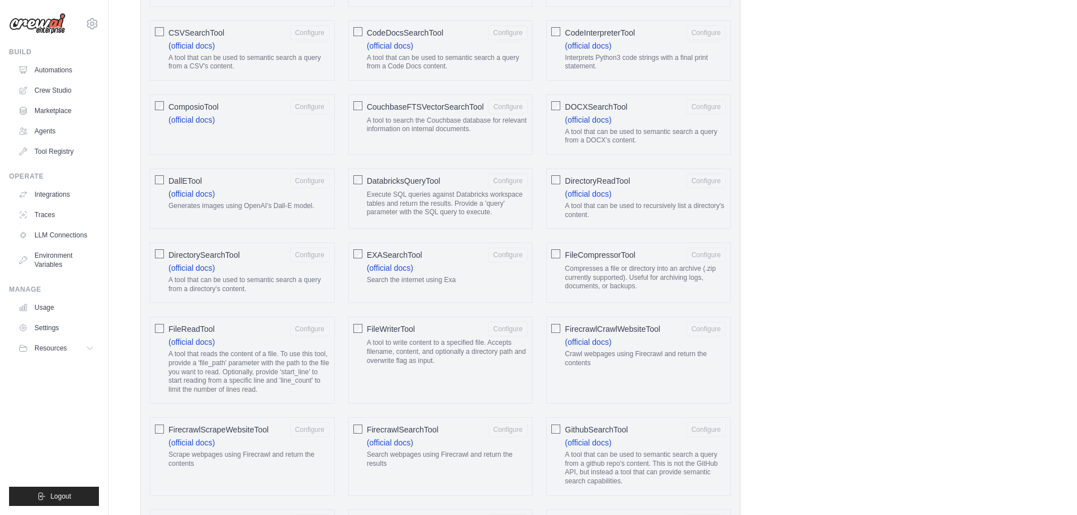
scroll to position [745, 0]
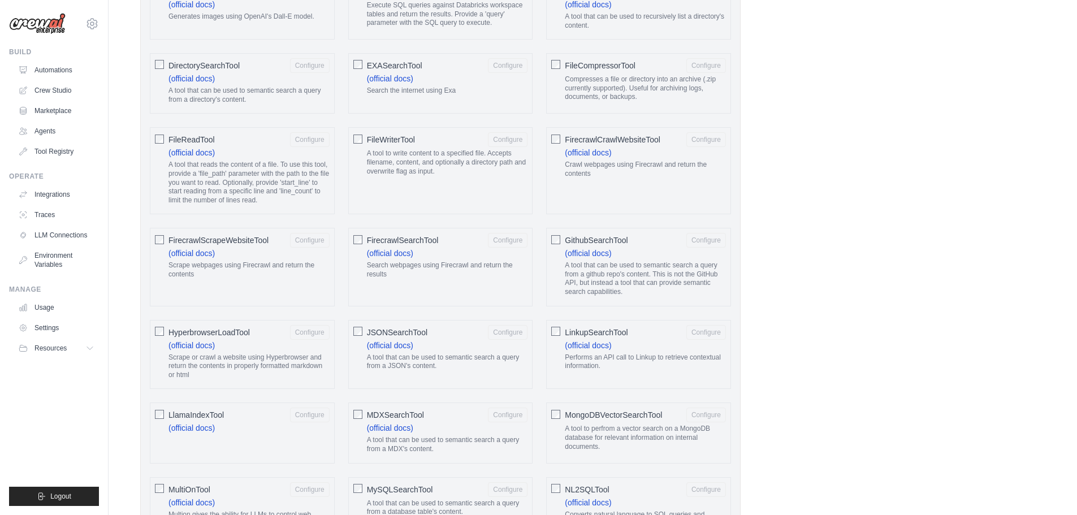
click at [397, 332] on span "JSONSearchTool" at bounding box center [397, 332] width 60 height 11
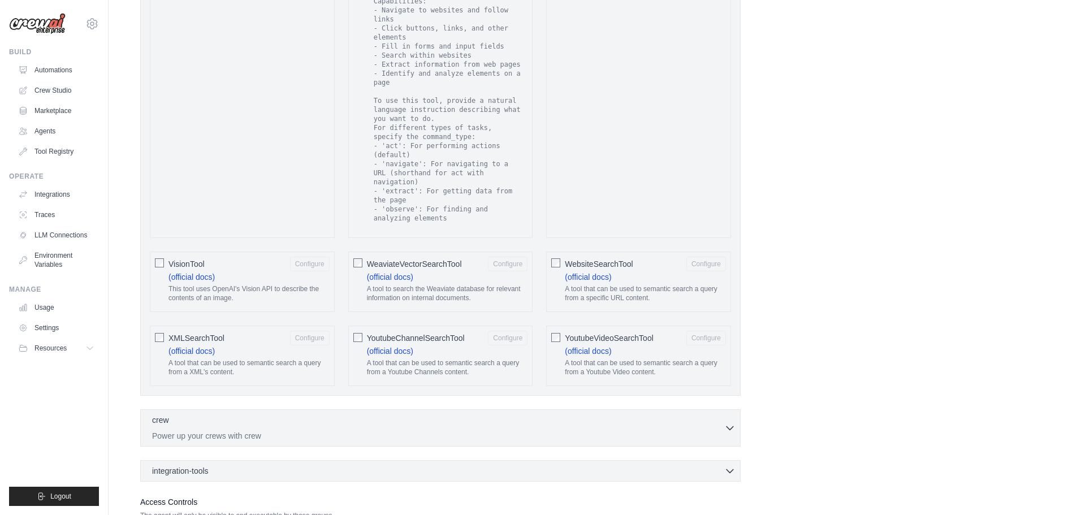
scroll to position [2028, 0]
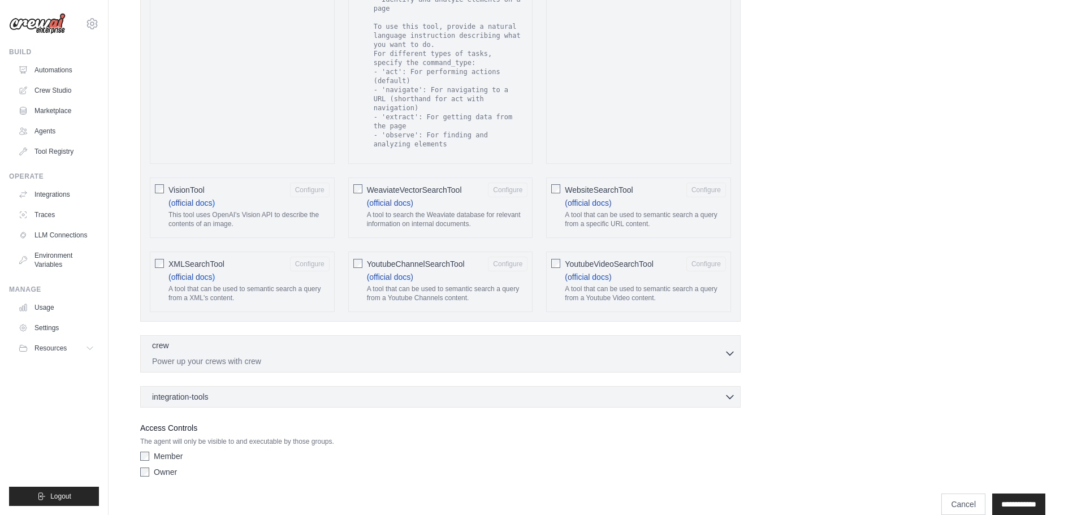
click at [283, 340] on div "crew 0 selected" at bounding box center [438, 347] width 572 height 14
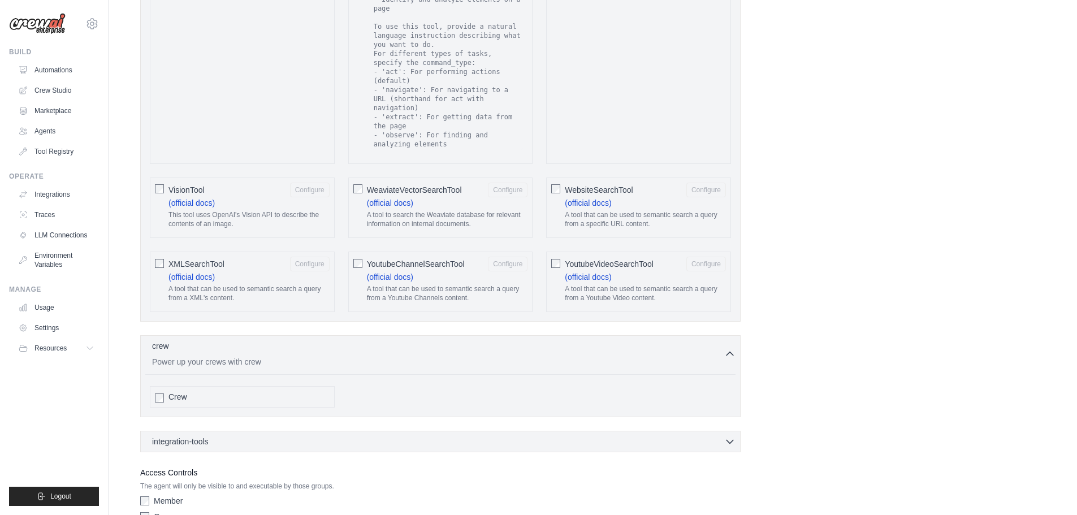
click at [245, 391] on div "Crew" at bounding box center [248, 396] width 161 height 11
click at [270, 435] on div "integration-tools 0 selected" at bounding box center [443, 440] width 583 height 11
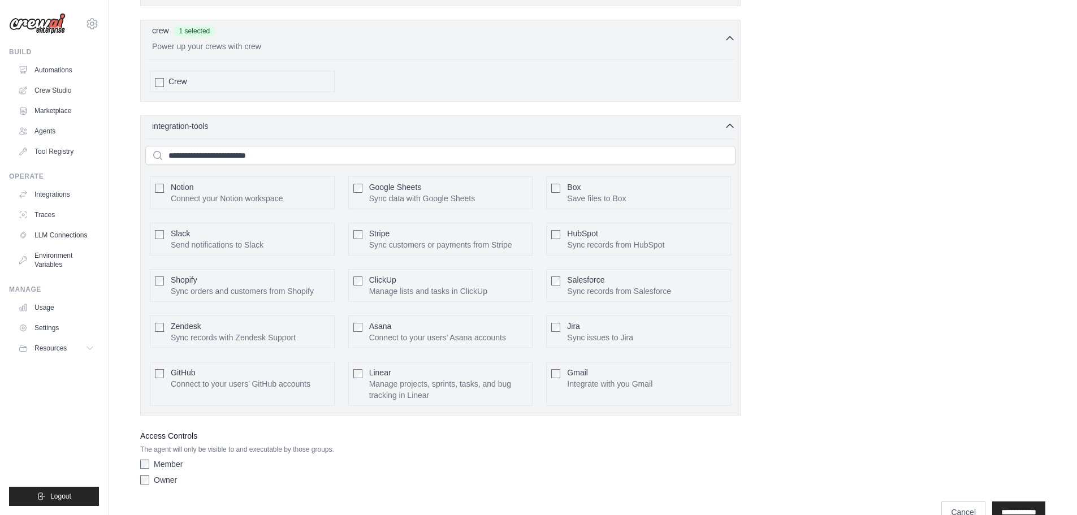
scroll to position [2352, 0]
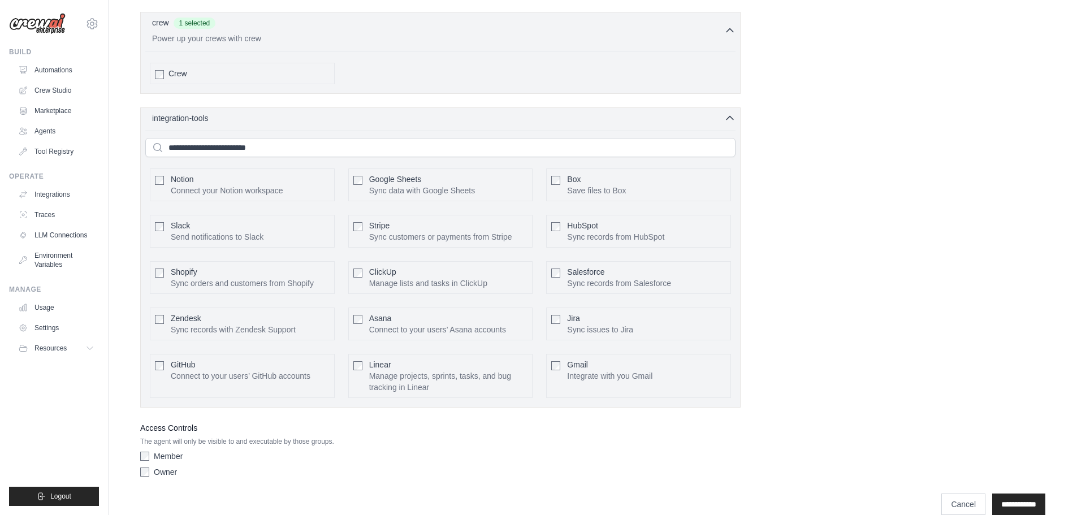
click at [213, 370] on p "Connect to your users’ GitHub accounts" at bounding box center [241, 375] width 140 height 11
click at [1024, 493] on input "**********" at bounding box center [1018, 503] width 53 height 21
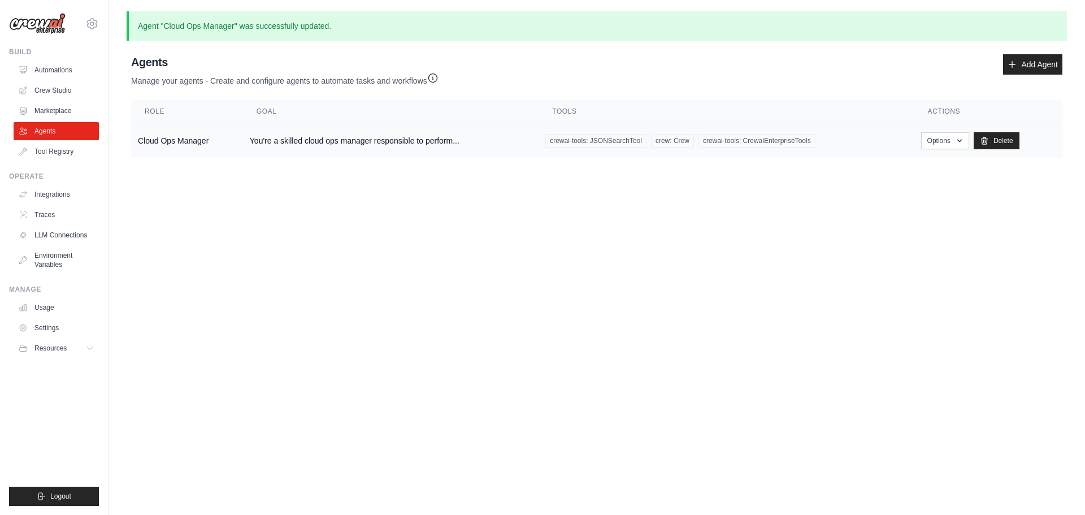
click at [740, 142] on span "crewai-tools: CrewaiEnterpriseTools" at bounding box center [757, 141] width 117 height 14
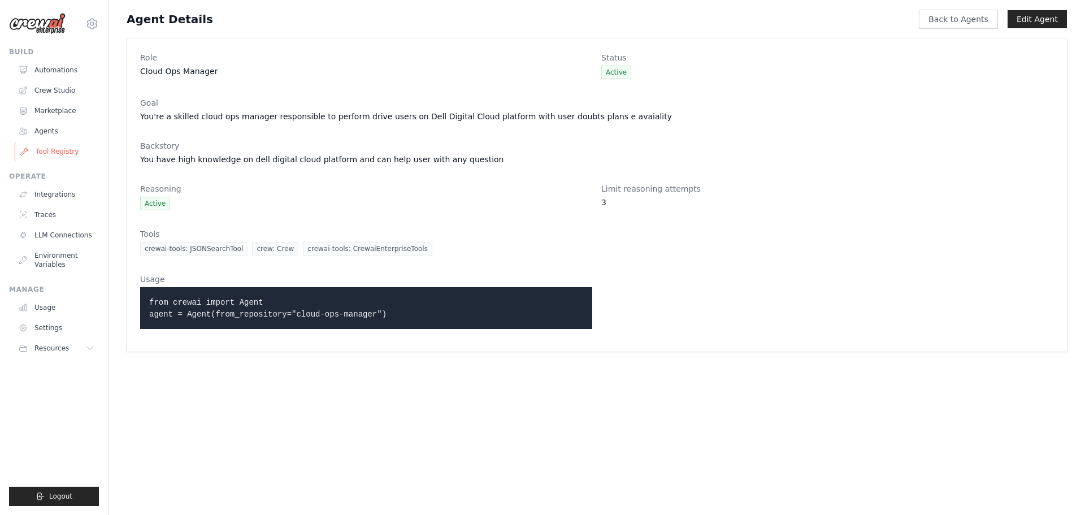
click at [81, 148] on link "Tool Registry" at bounding box center [57, 151] width 85 height 18
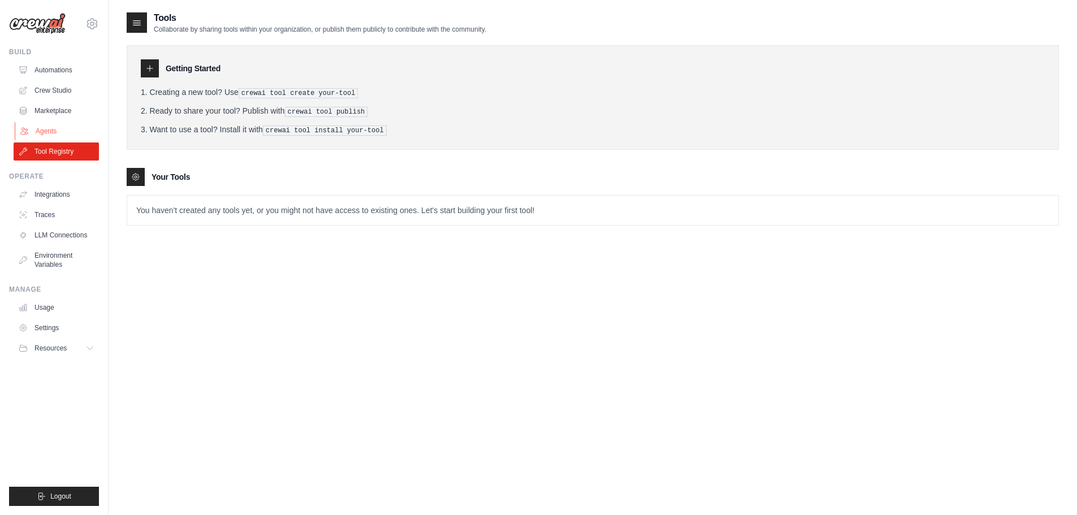
click at [38, 135] on link "Agents" at bounding box center [57, 131] width 85 height 18
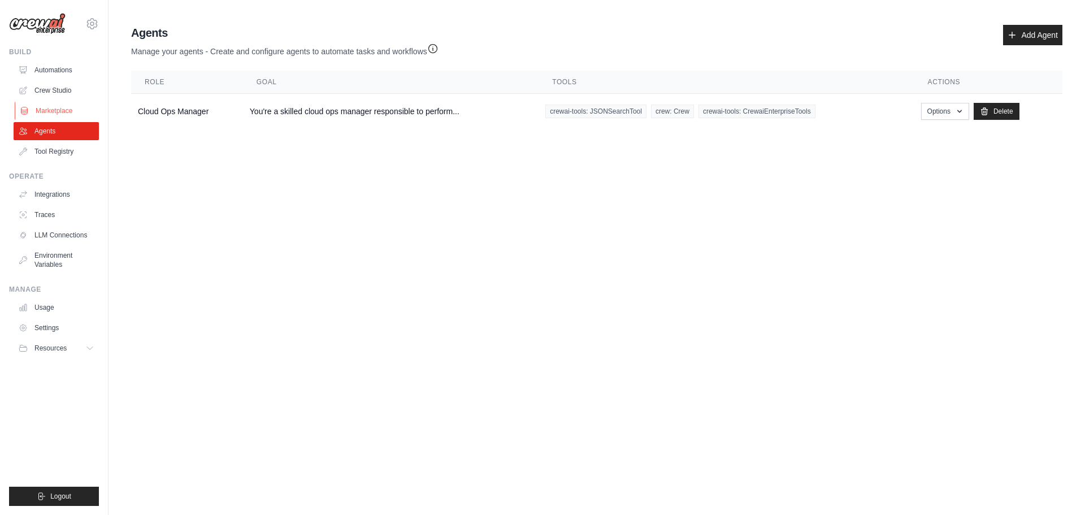
click at [54, 105] on link "Marketplace" at bounding box center [57, 111] width 85 height 18
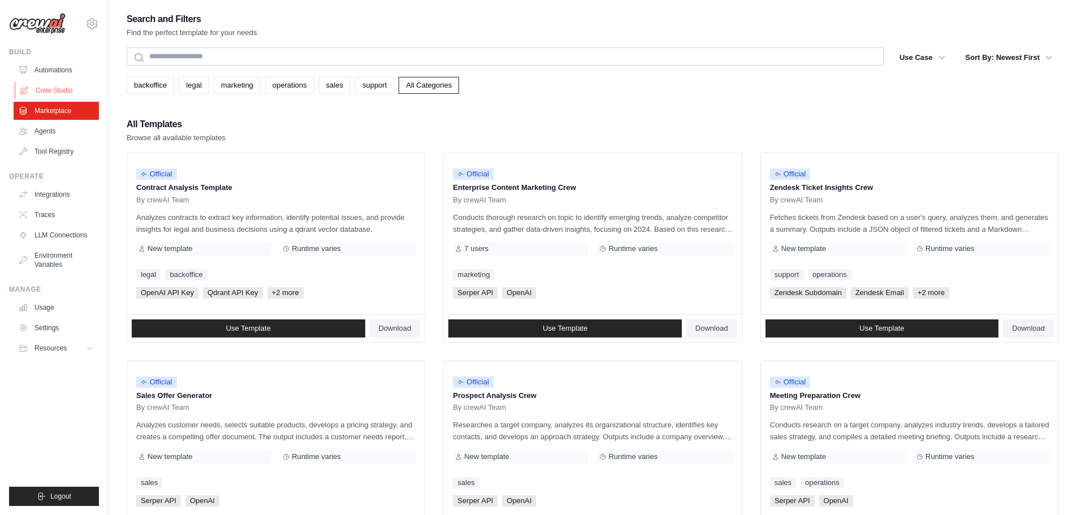
click at [66, 94] on link "Crew Studio" at bounding box center [57, 90] width 85 height 18
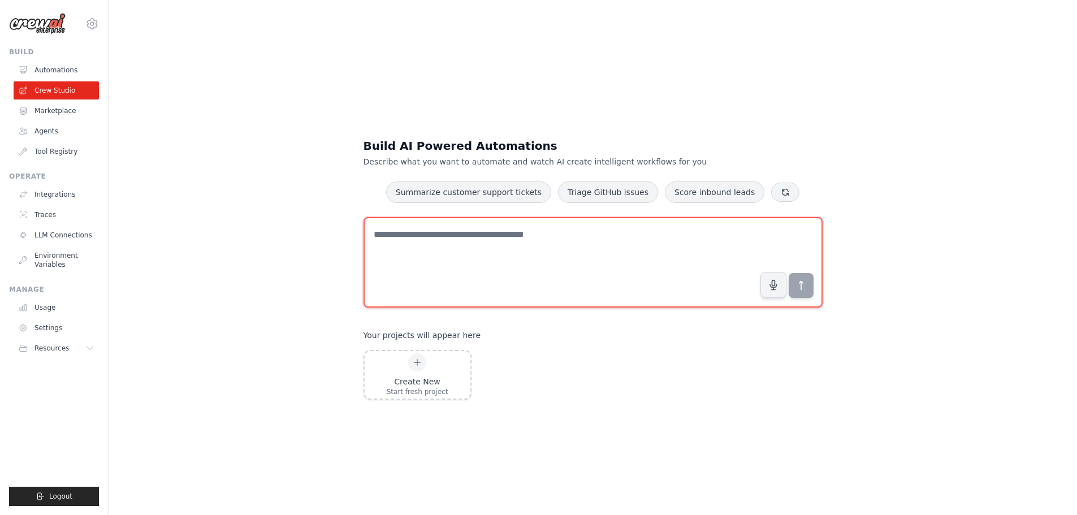
click at [459, 267] on textarea at bounding box center [592, 262] width 459 height 90
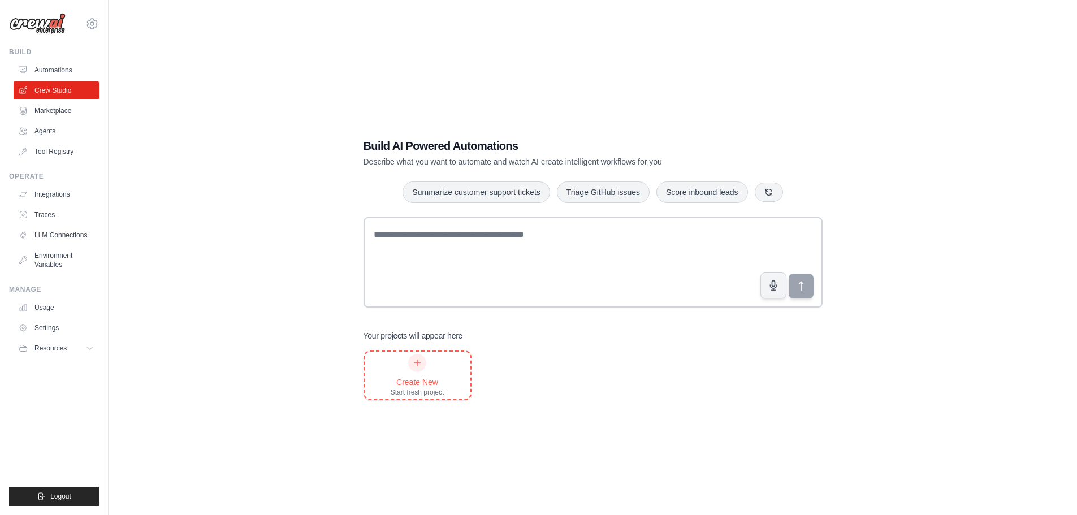
click at [439, 373] on div "Create New Start fresh project" at bounding box center [418, 375] width 54 height 43
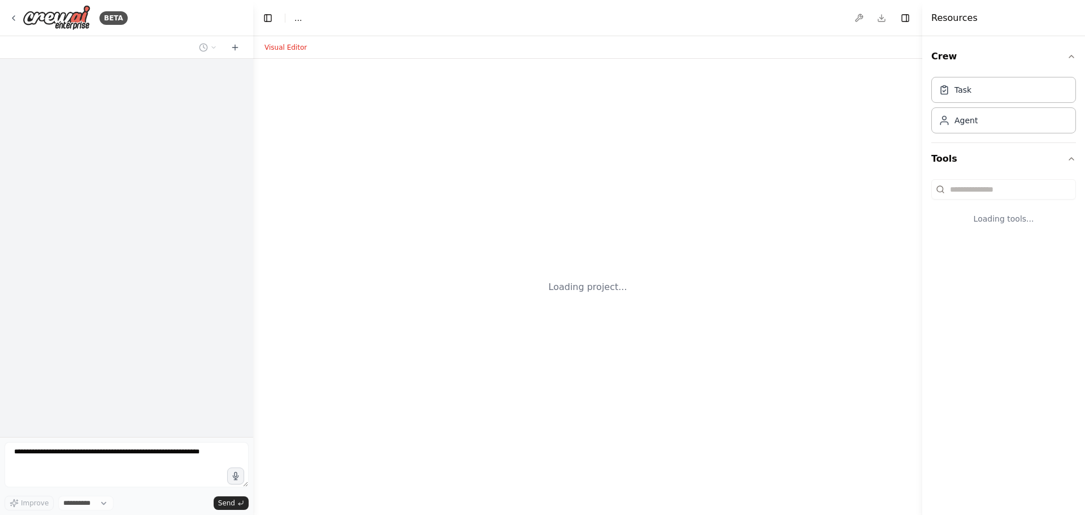
select select "****"
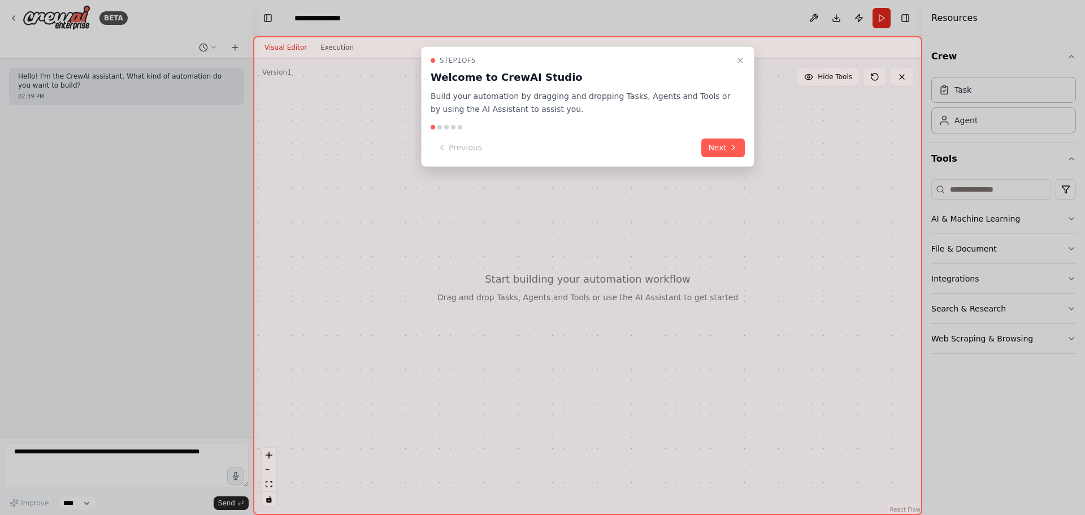
click at [726, 142] on button "Next" at bounding box center [723, 147] width 44 height 19
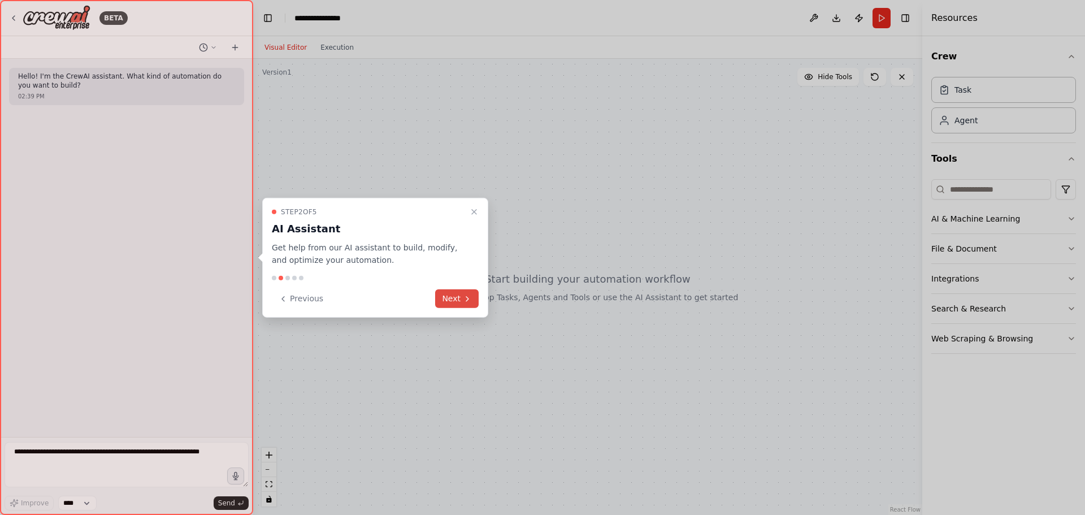
click at [466, 301] on icon at bounding box center [467, 298] width 9 height 9
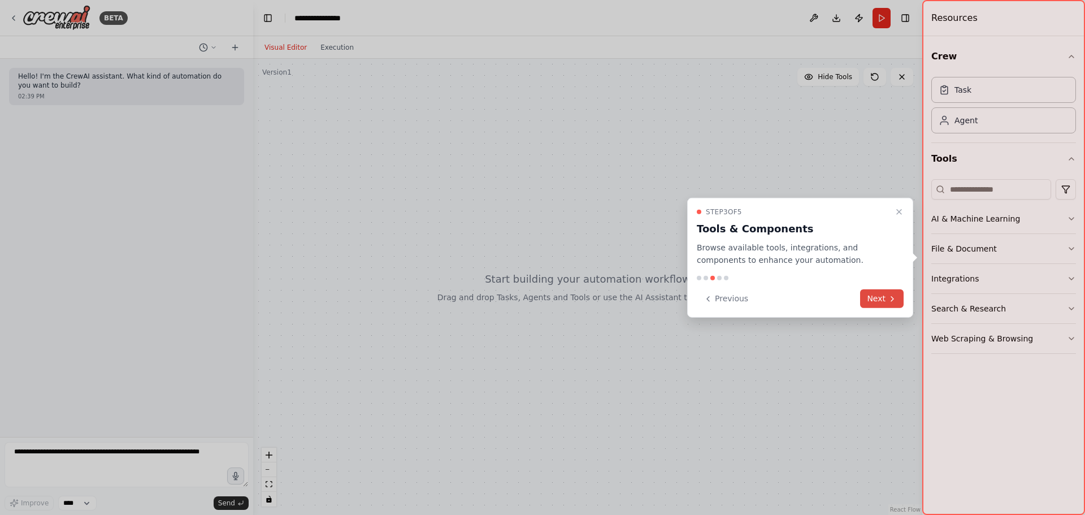
click at [867, 298] on button "Next" at bounding box center [882, 298] width 44 height 19
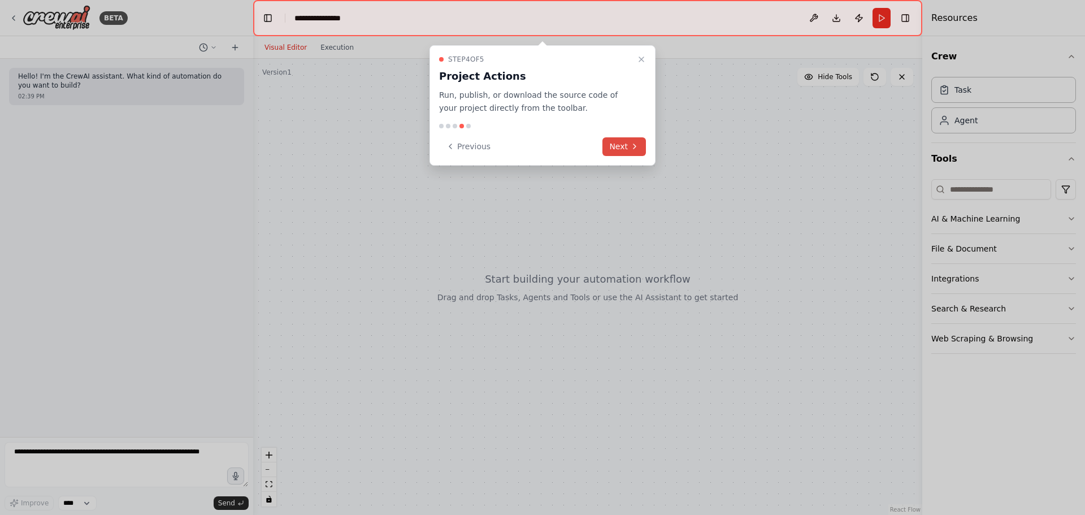
click at [622, 146] on button "Next" at bounding box center [624, 146] width 44 height 19
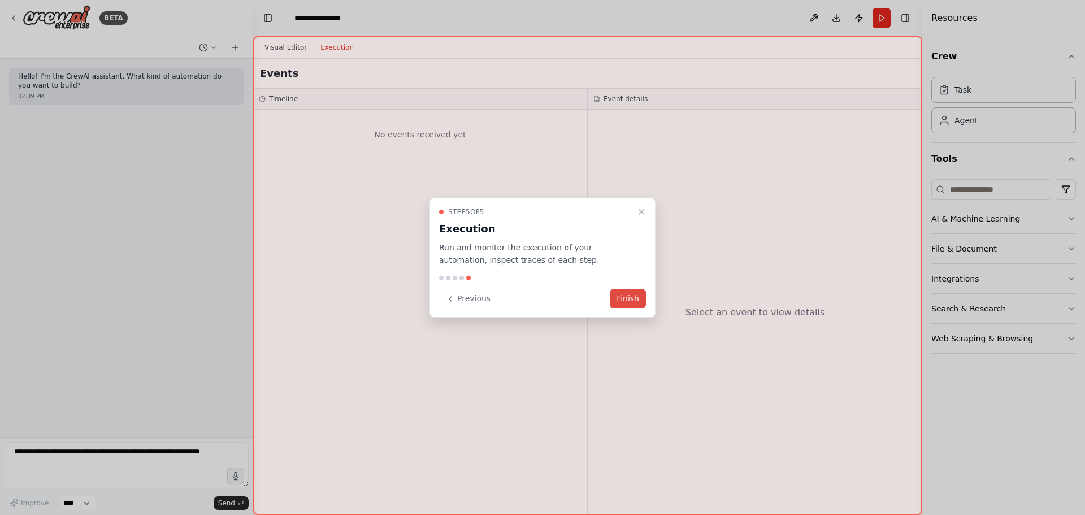
click at [628, 298] on button "Finish" at bounding box center [628, 298] width 36 height 19
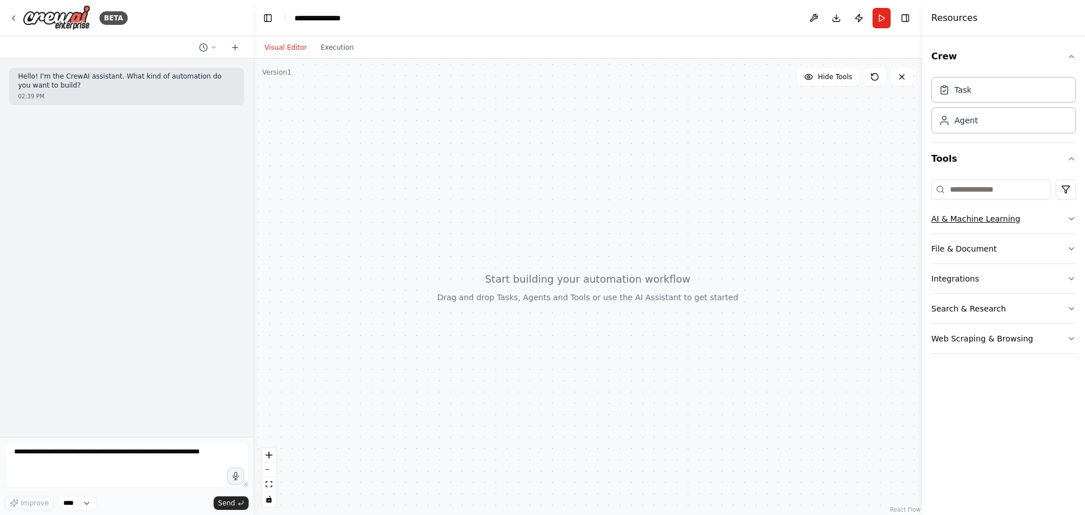
click at [991, 226] on button "AI & Machine Learning" at bounding box center [1003, 218] width 145 height 29
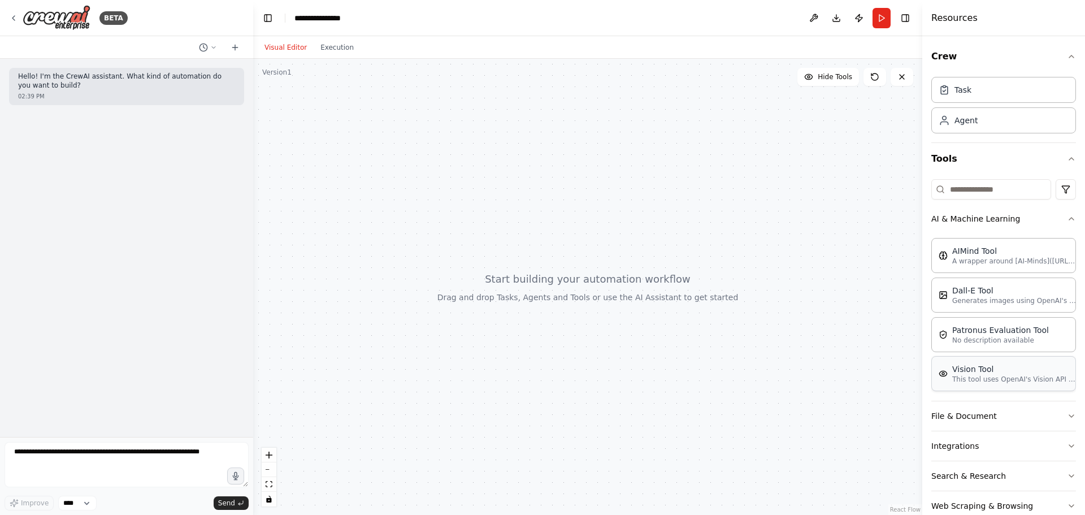
scroll to position [24, 0]
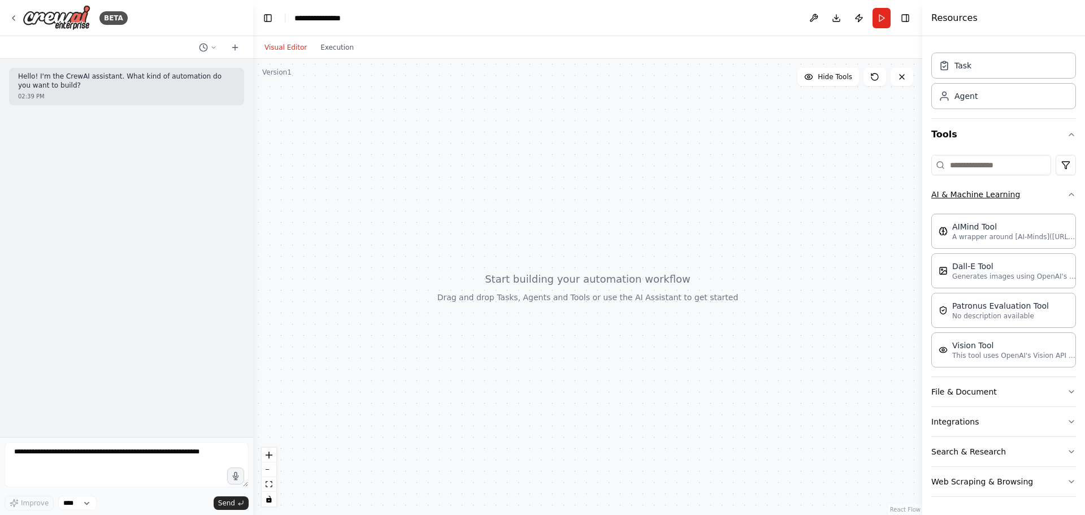
click at [979, 186] on button "AI & Machine Learning" at bounding box center [1003, 194] width 145 height 29
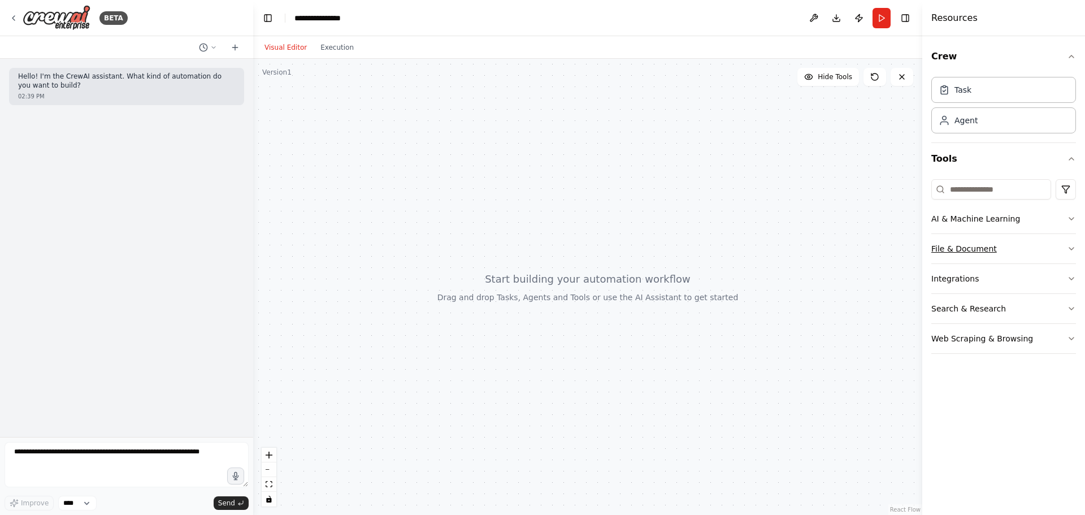
click at [957, 250] on button "File & Document" at bounding box center [1003, 248] width 145 height 29
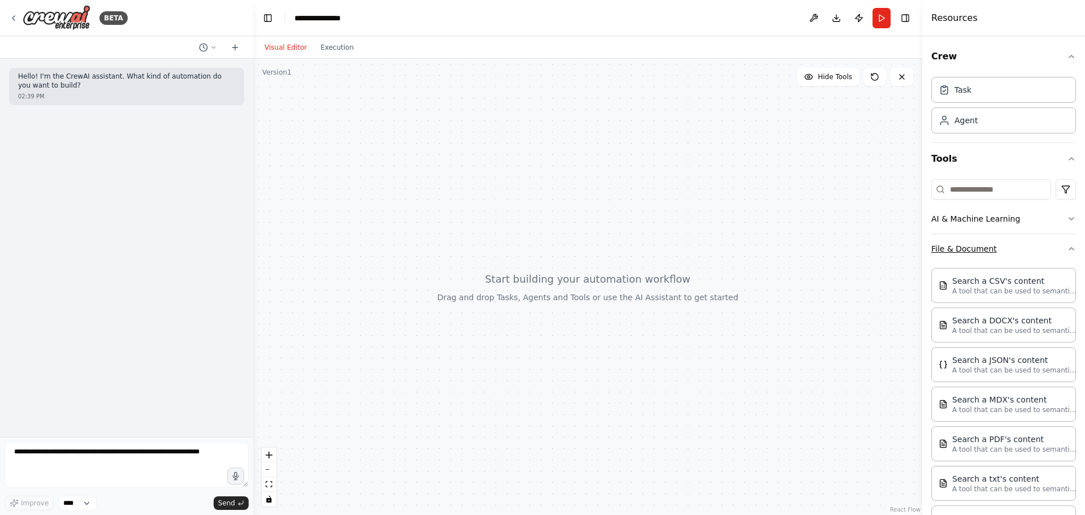
click at [983, 253] on button "File & Document" at bounding box center [1003, 248] width 145 height 29
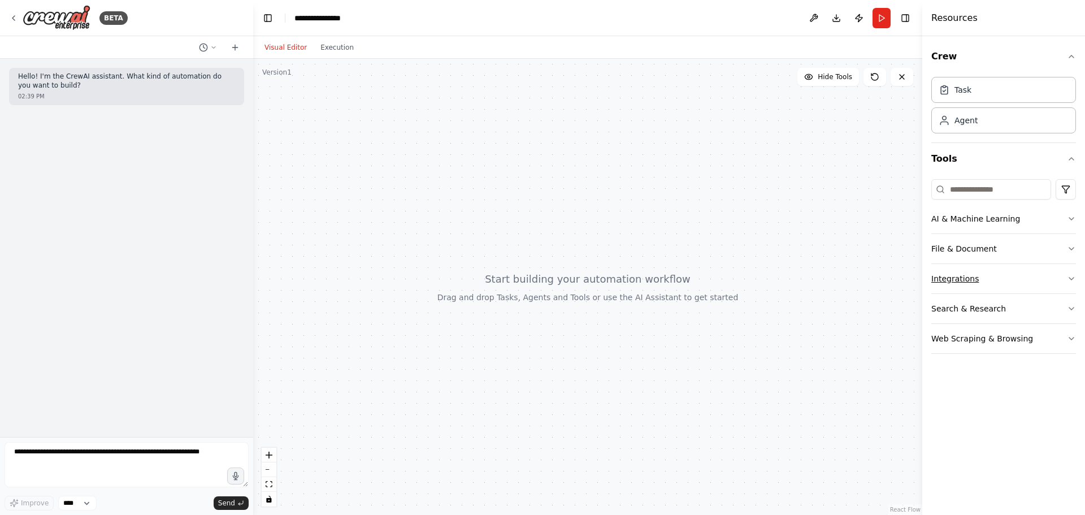
click at [987, 285] on button "Integrations" at bounding box center [1003, 278] width 145 height 29
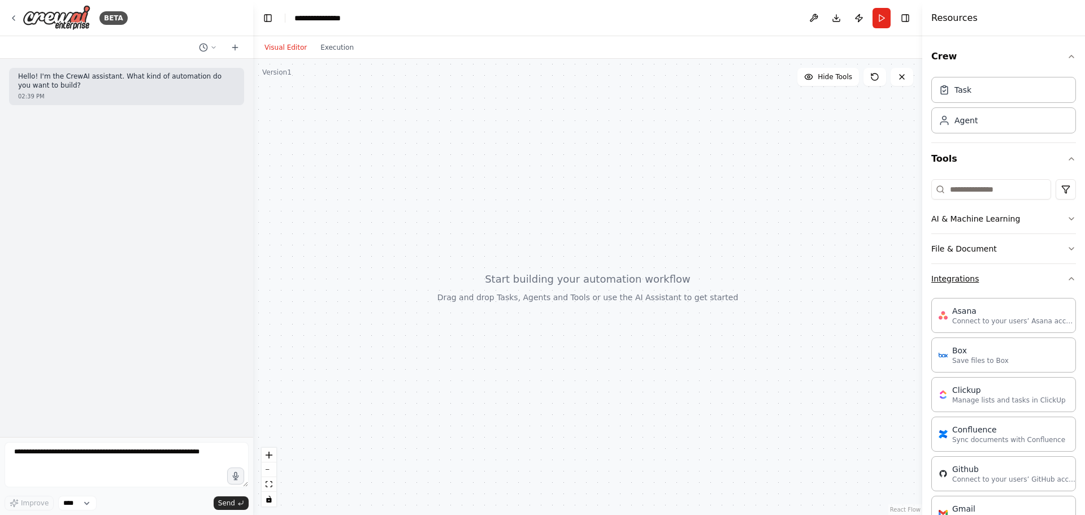
click at [980, 276] on button "Integrations" at bounding box center [1003, 278] width 145 height 29
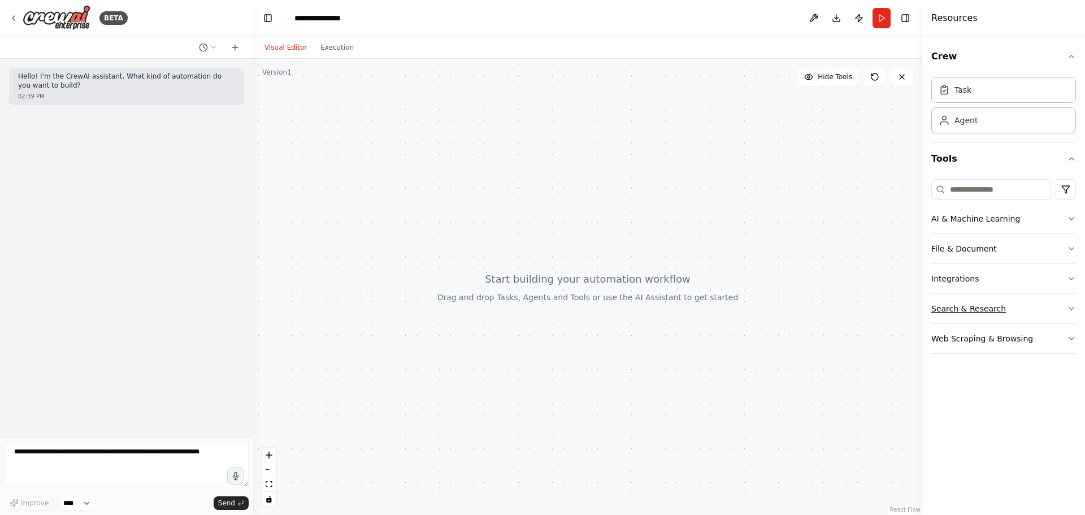
click at [985, 308] on button "Search & Research" at bounding box center [1003, 308] width 145 height 29
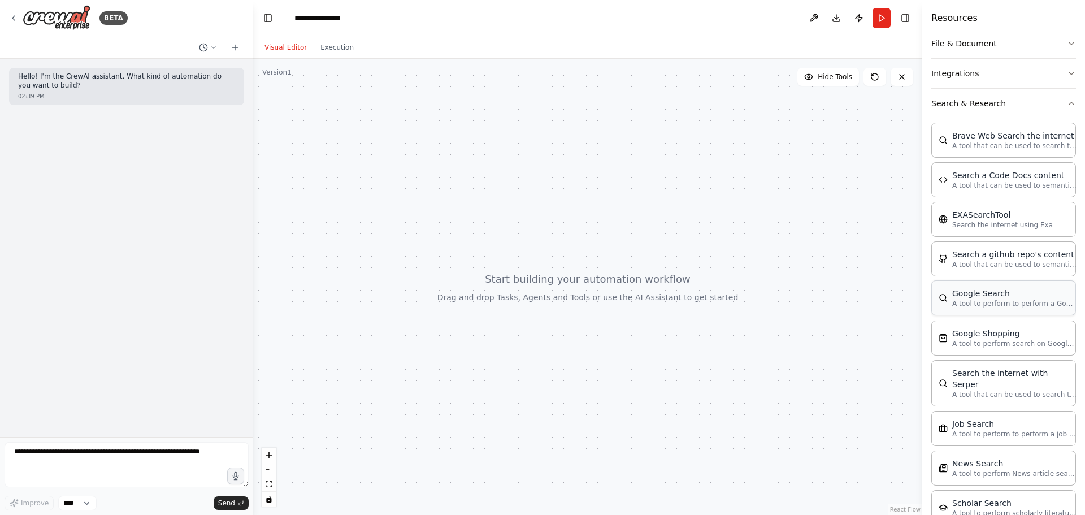
scroll to position [92, 0]
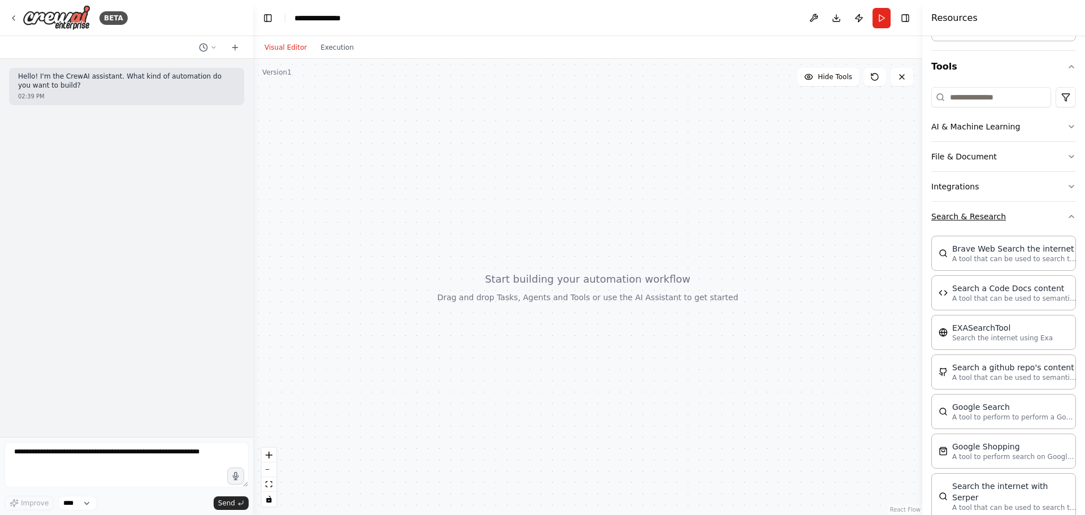
click at [999, 223] on button "Search & Research" at bounding box center [1003, 216] width 145 height 29
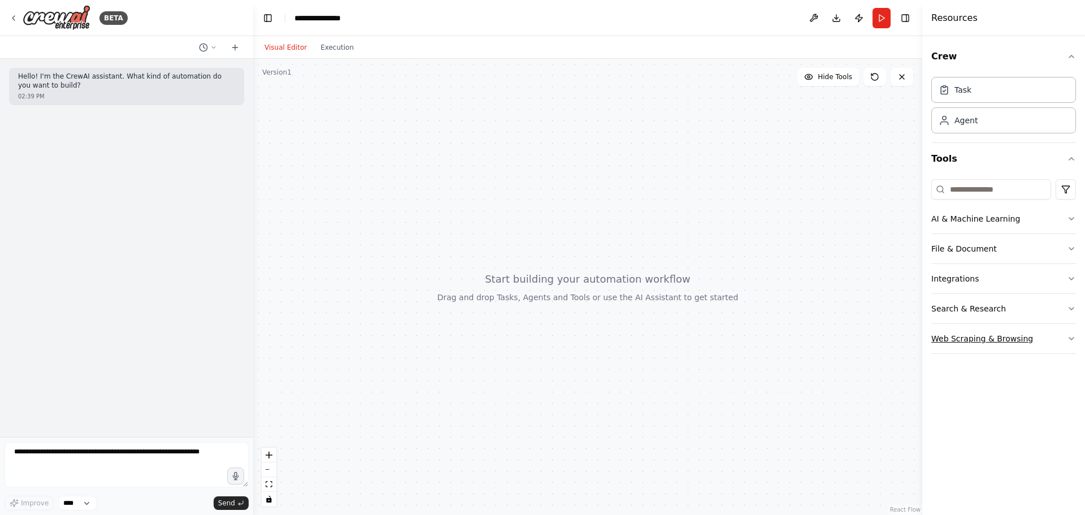
click at [974, 326] on button "Web Scraping & Browsing" at bounding box center [1003, 338] width 145 height 29
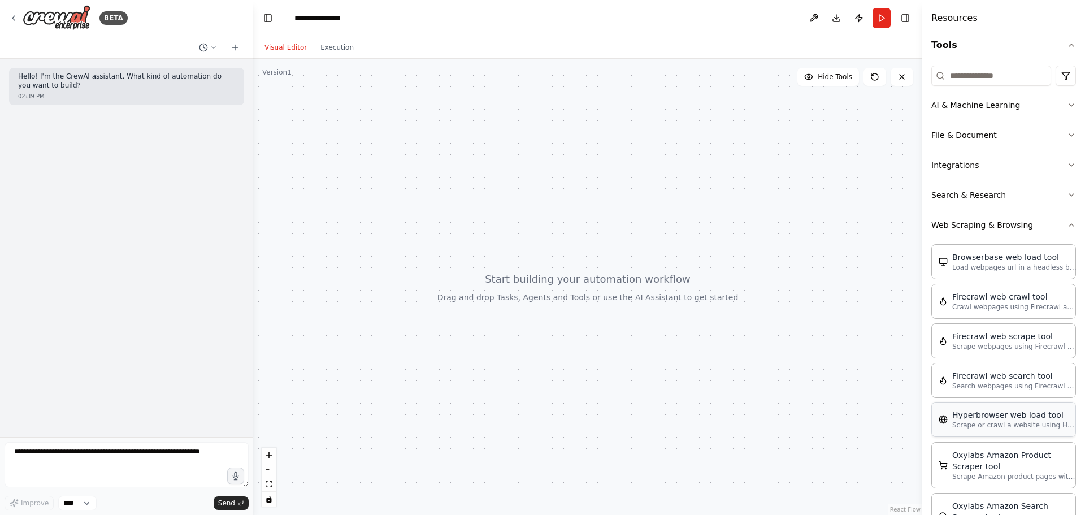
scroll to position [58, 0]
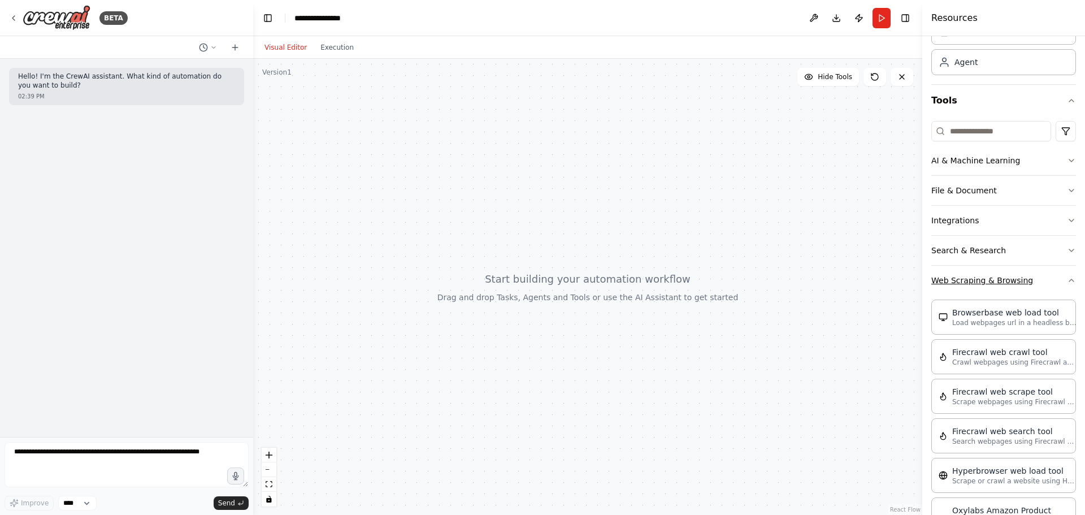
click at [1013, 286] on button "Web Scraping & Browsing" at bounding box center [1003, 280] width 145 height 29
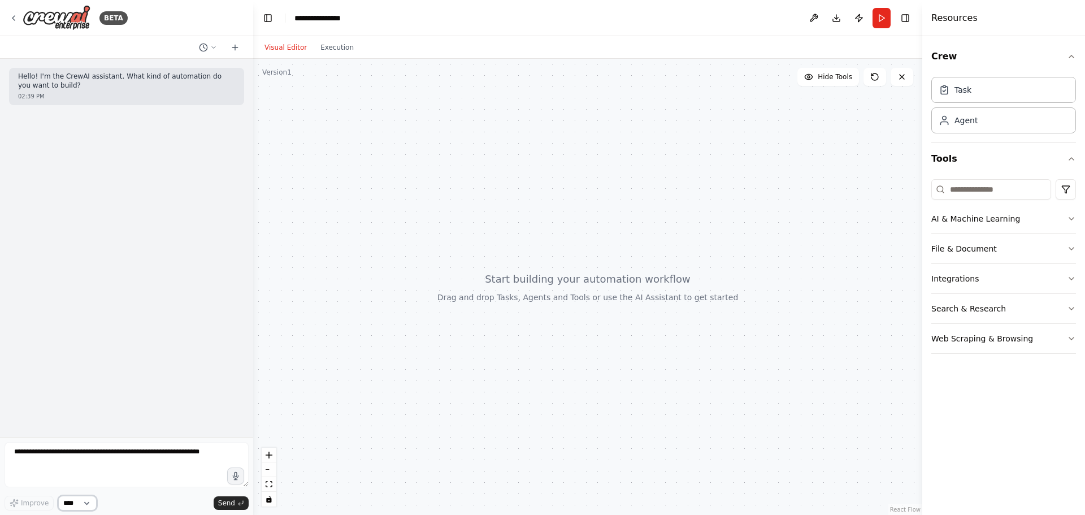
click at [88, 496] on select "****" at bounding box center [77, 503] width 38 height 15
click at [39, 463] on textarea at bounding box center [127, 464] width 244 height 45
type textarea "*********"
click at [119, 458] on textarea at bounding box center [127, 464] width 244 height 45
click at [79, 504] on select "****" at bounding box center [77, 503] width 38 height 15
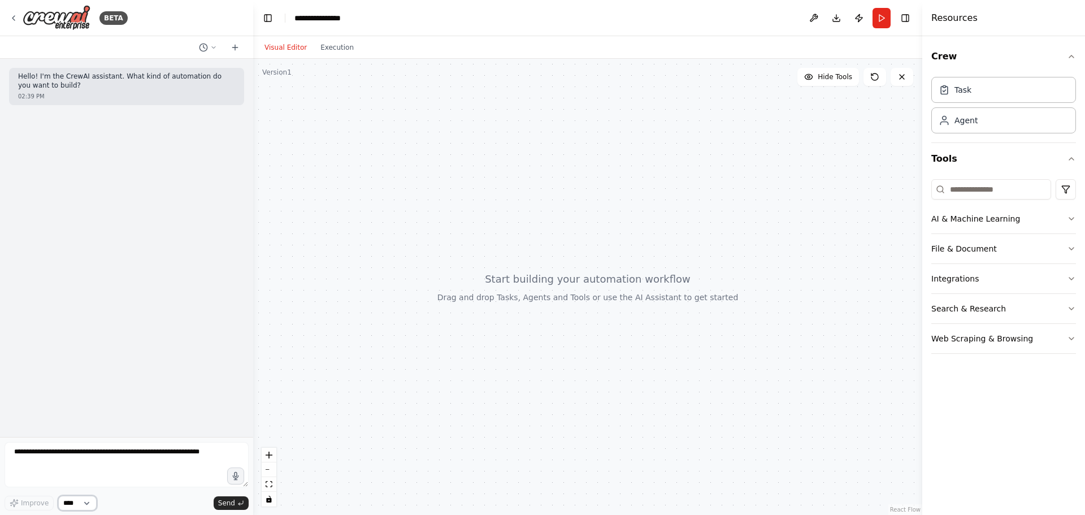
click at [79, 504] on select "****" at bounding box center [77, 503] width 38 height 15
click at [82, 465] on textarea at bounding box center [127, 464] width 244 height 45
click at [233, 49] on icon at bounding box center [235, 47] width 9 height 9
click at [130, 465] on textarea at bounding box center [127, 464] width 244 height 45
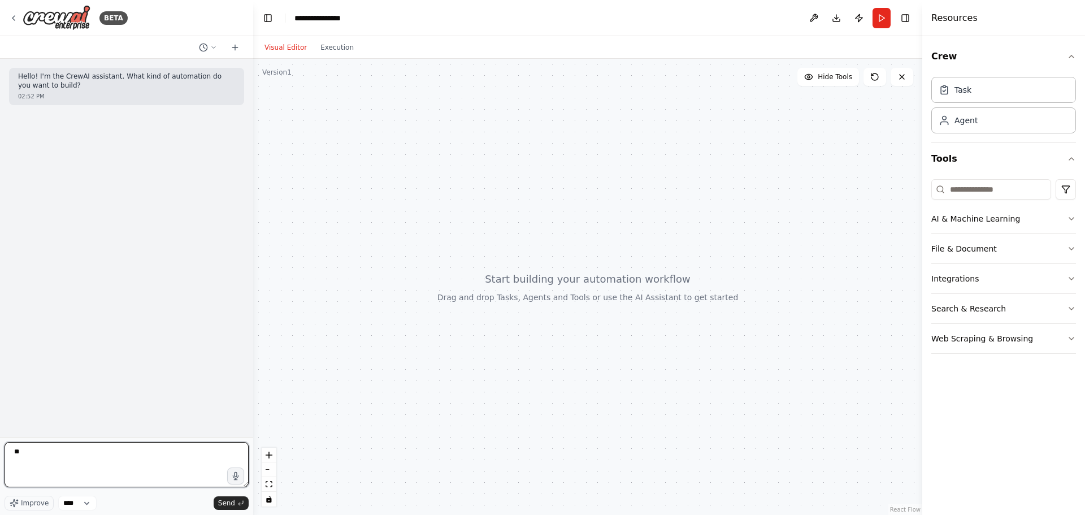
type textarea "*"
type textarea "**********"
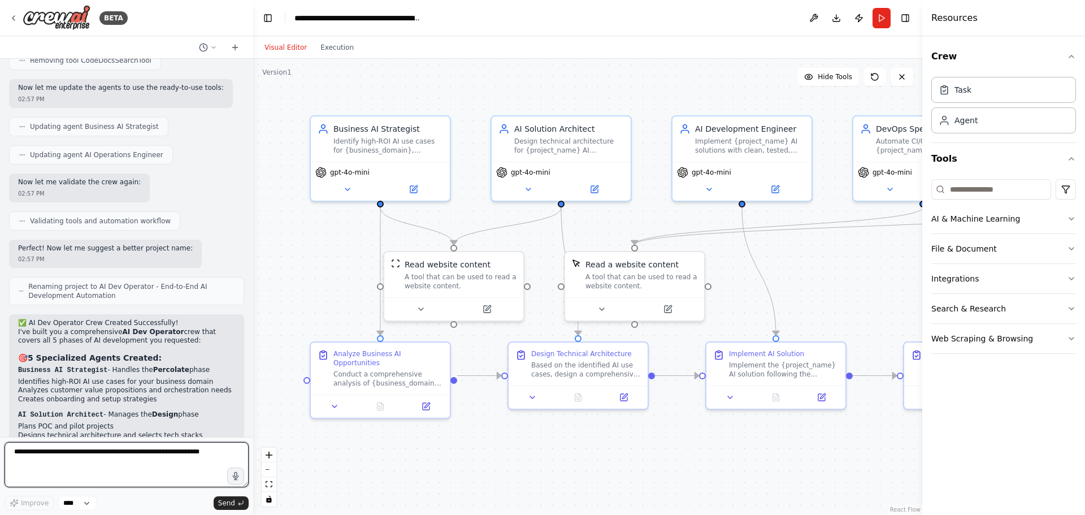
scroll to position [1244, 0]
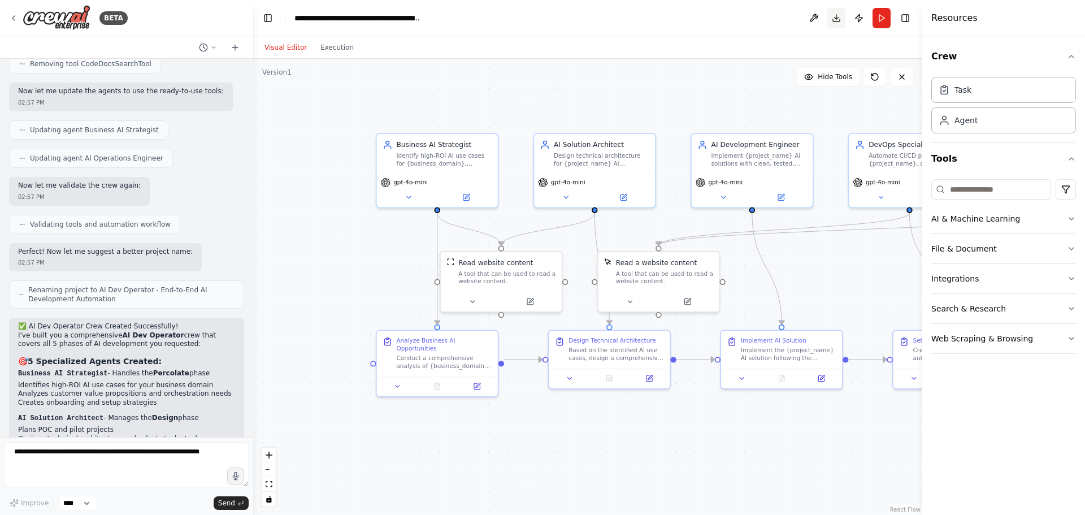
click at [836, 19] on button "Download" at bounding box center [836, 18] width 18 height 20
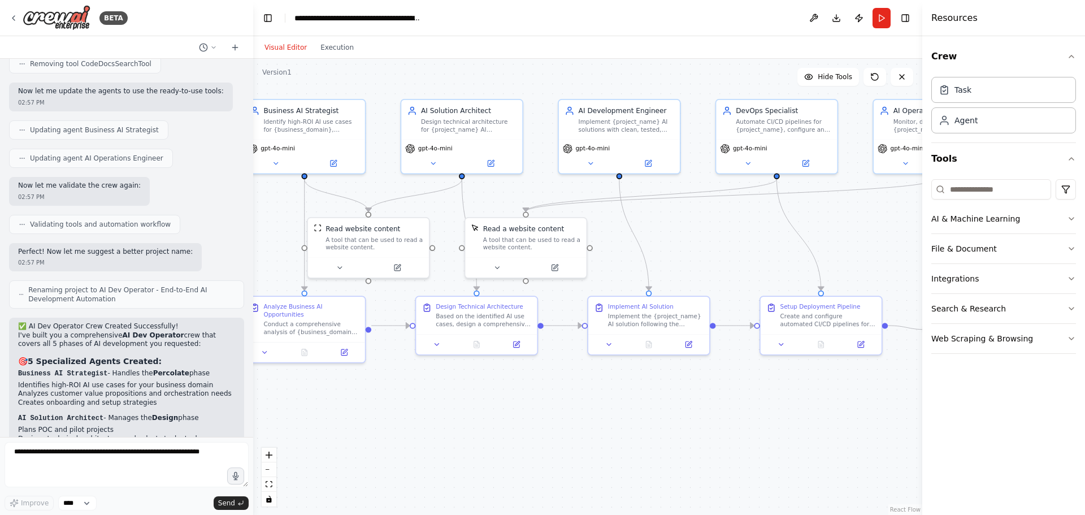
drag, startPoint x: 539, startPoint y: 474, endPoint x: 358, endPoint y: 423, distance: 188.0
click at [361, 426] on div ".deletable-edge-delete-btn { width: 20px; height: 20px; border: 0px solid #ffff…" at bounding box center [587, 287] width 669 height 456
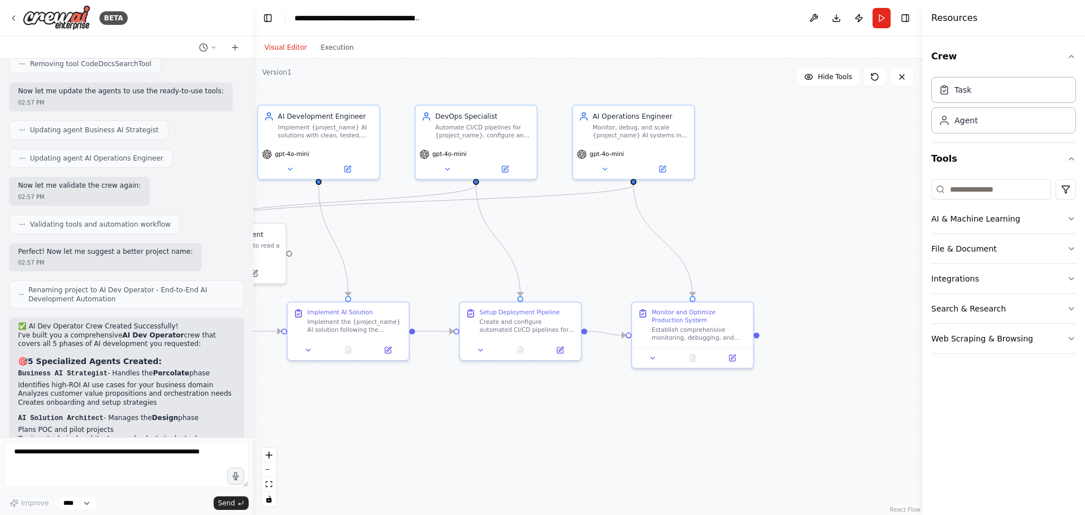
drag, startPoint x: 674, startPoint y: 439, endPoint x: 382, endPoint y: 462, distance: 293.2
click at [382, 462] on div ".deletable-edge-delete-btn { width: 20px; height: 20px; border: 0px solid #ffff…" at bounding box center [587, 287] width 669 height 456
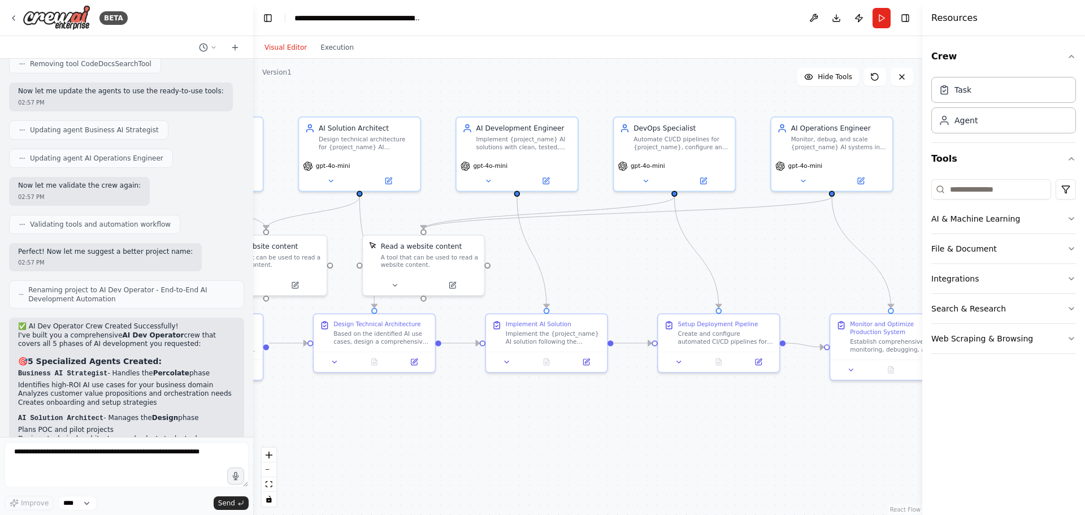
drag, startPoint x: 573, startPoint y: 443, endPoint x: 804, endPoint y: 450, distance: 231.3
click at [804, 450] on div ".deletable-edge-delete-btn { width: 20px; height: 20px; border: 0px solid #ffff…" at bounding box center [587, 287] width 669 height 456
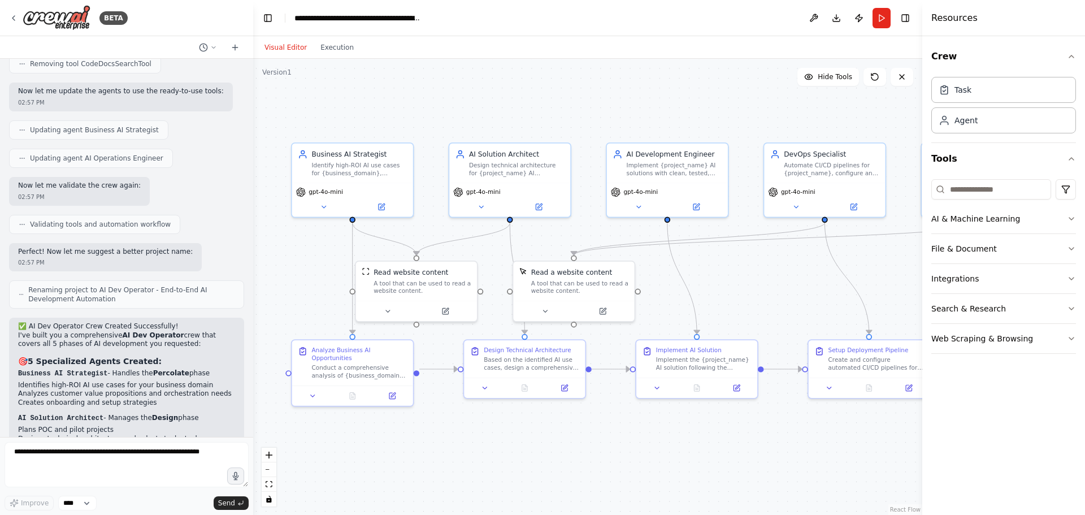
drag, startPoint x: 632, startPoint y: 267, endPoint x: 783, endPoint y: 293, distance: 152.6
click at [783, 293] on div ".deletable-edge-delete-btn { width: 20px; height: 20px; border: 0px solid #ffff…" at bounding box center [587, 287] width 669 height 456
